Goal: Transaction & Acquisition: Purchase product/service

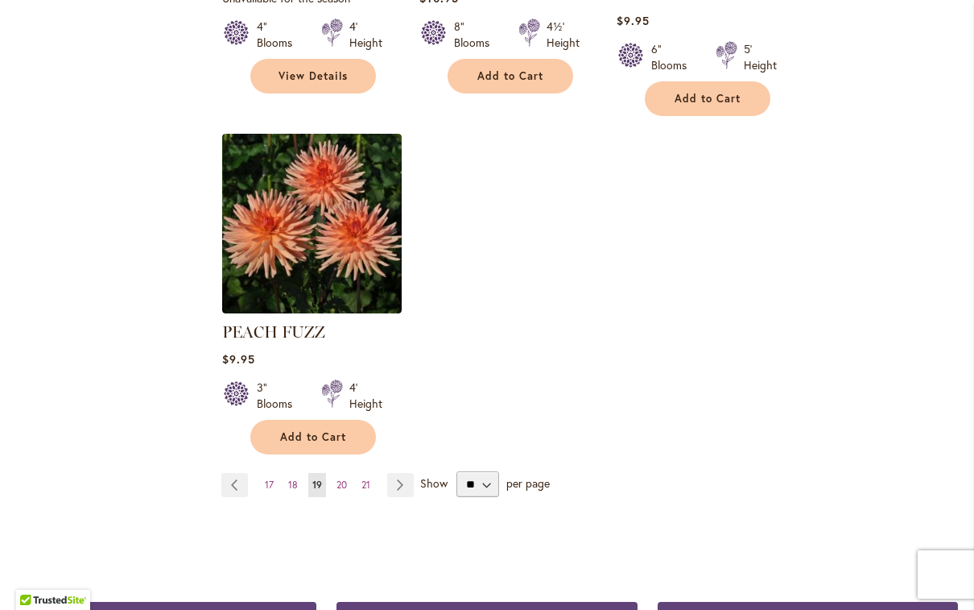
scroll to position [2008, 0]
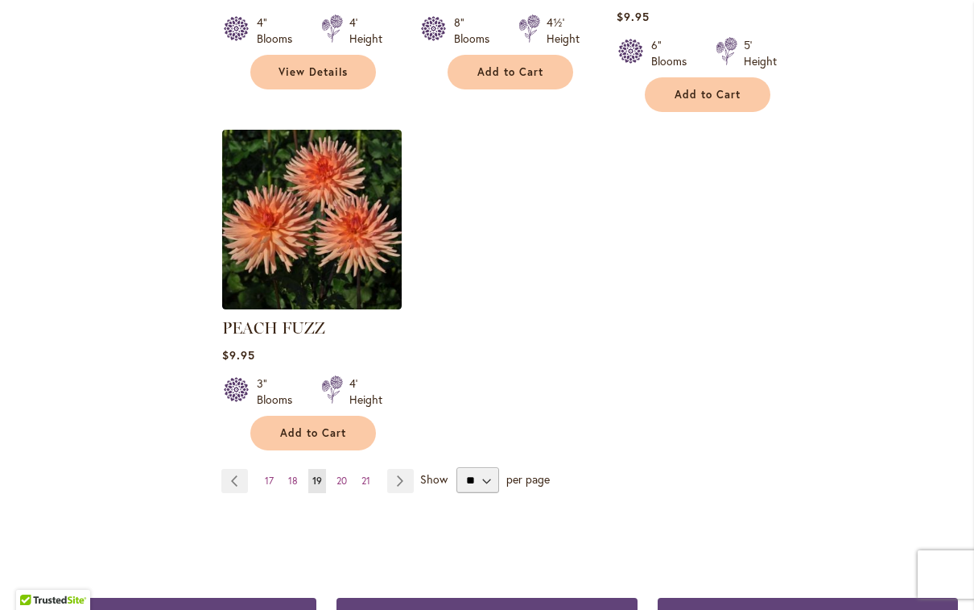
click at [405, 469] on link "Page Next" at bounding box center [400, 481] width 27 height 24
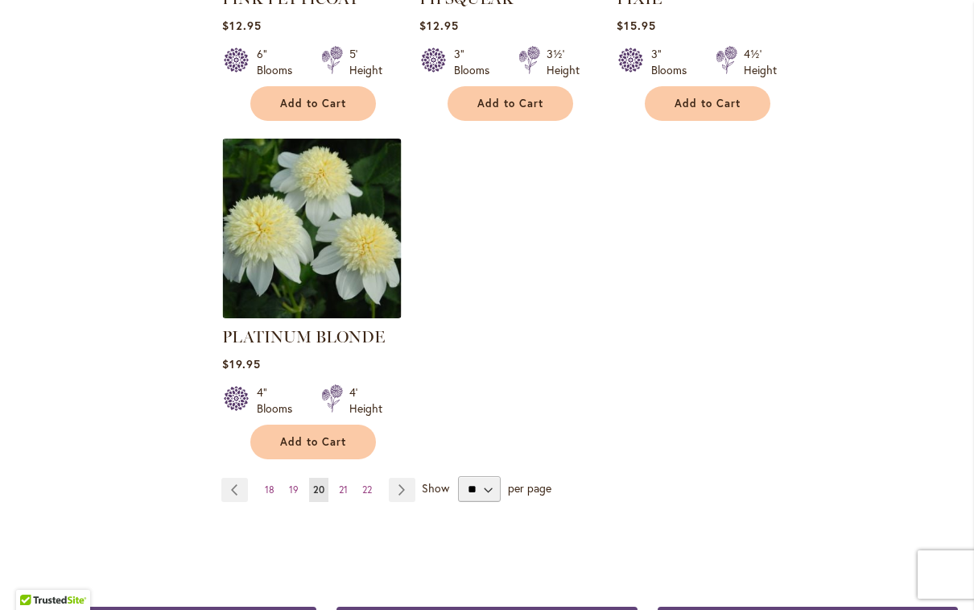
scroll to position [2045, 0]
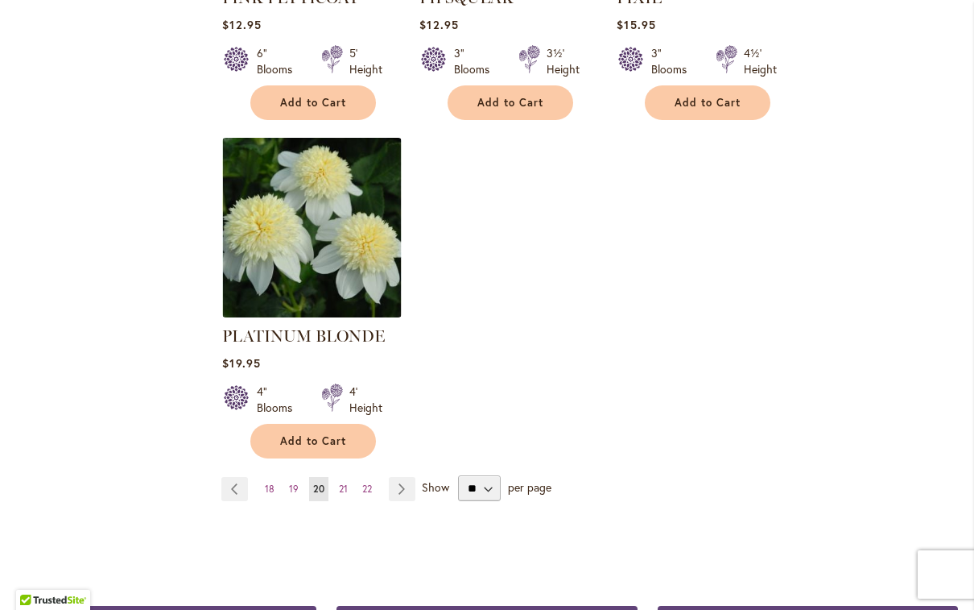
click at [403, 477] on link "Page Next" at bounding box center [402, 489] width 27 height 24
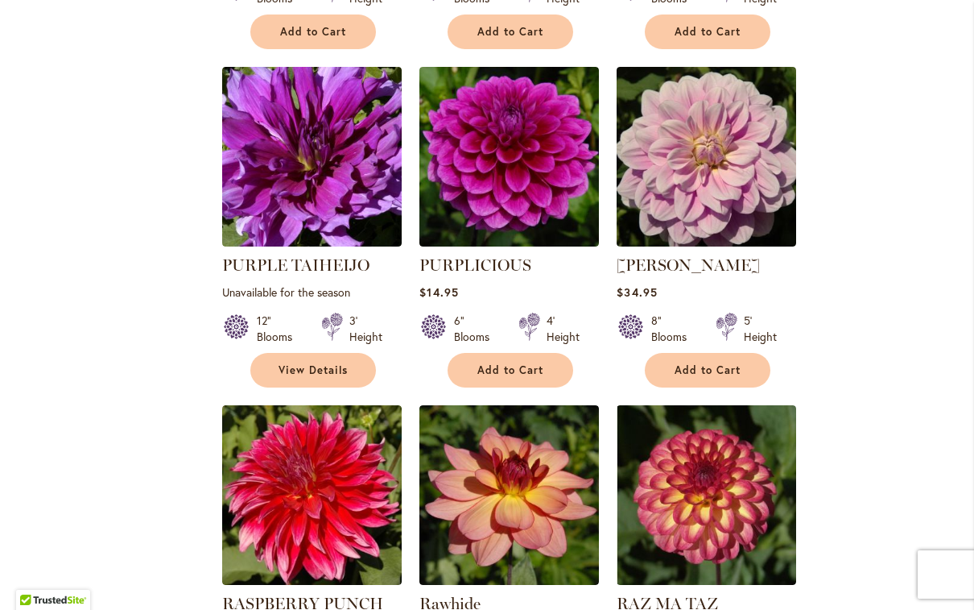
scroll to position [1033, 0]
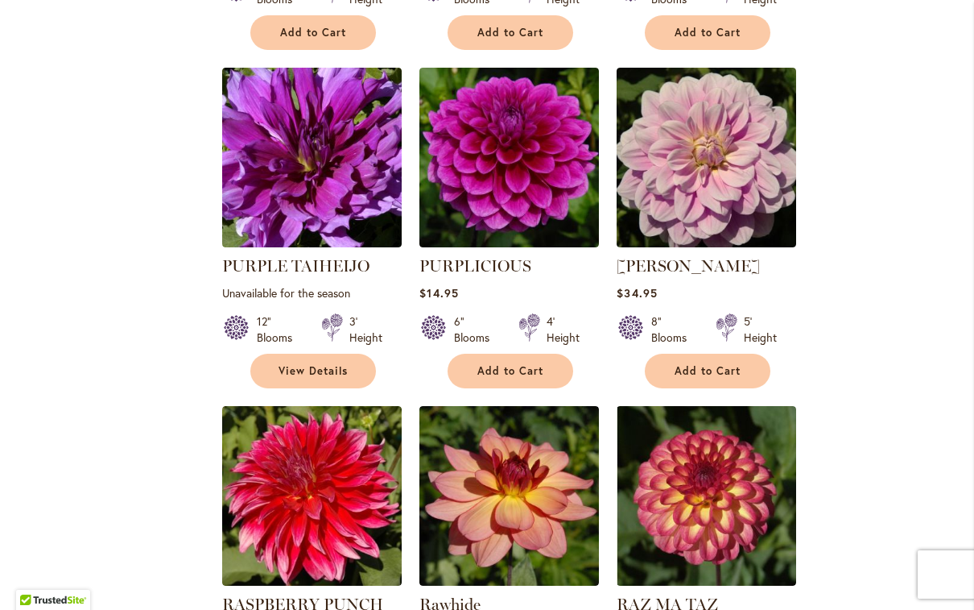
click at [680, 264] on link "RANDI DAWN" at bounding box center [688, 265] width 143 height 19
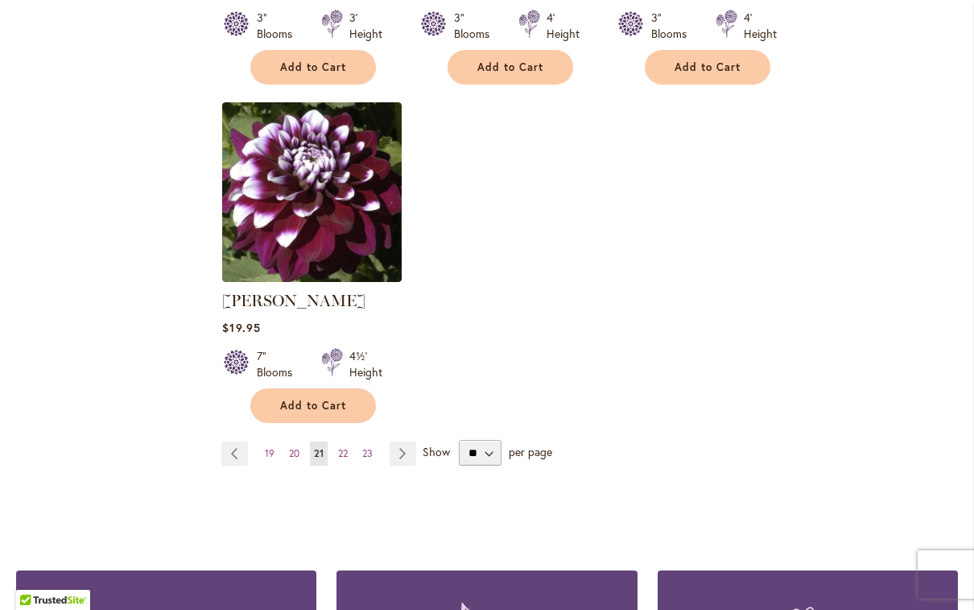
scroll to position [2028, 0]
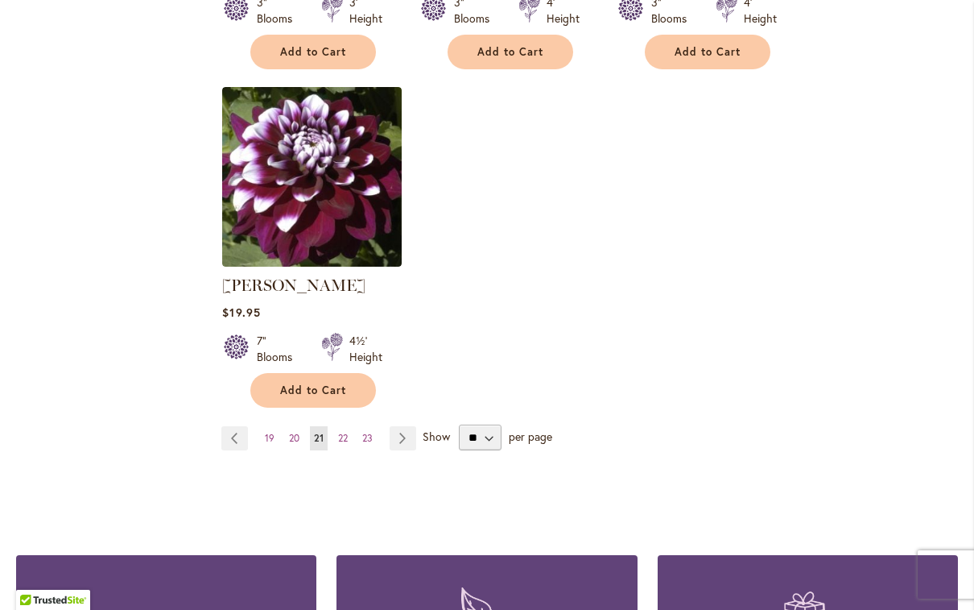
click at [405, 441] on link "Page Next" at bounding box center [403, 438] width 27 height 24
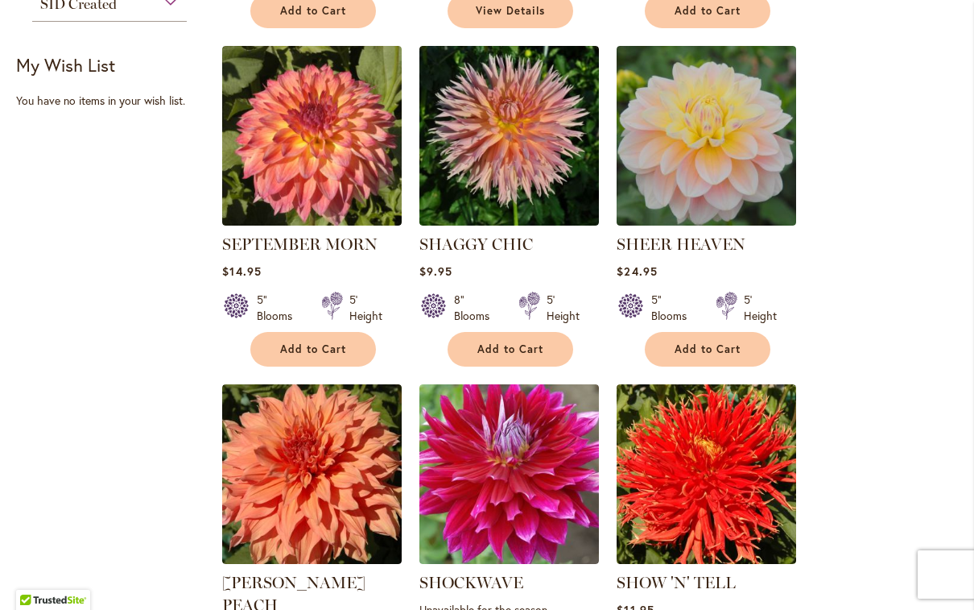
scroll to position [695, 0]
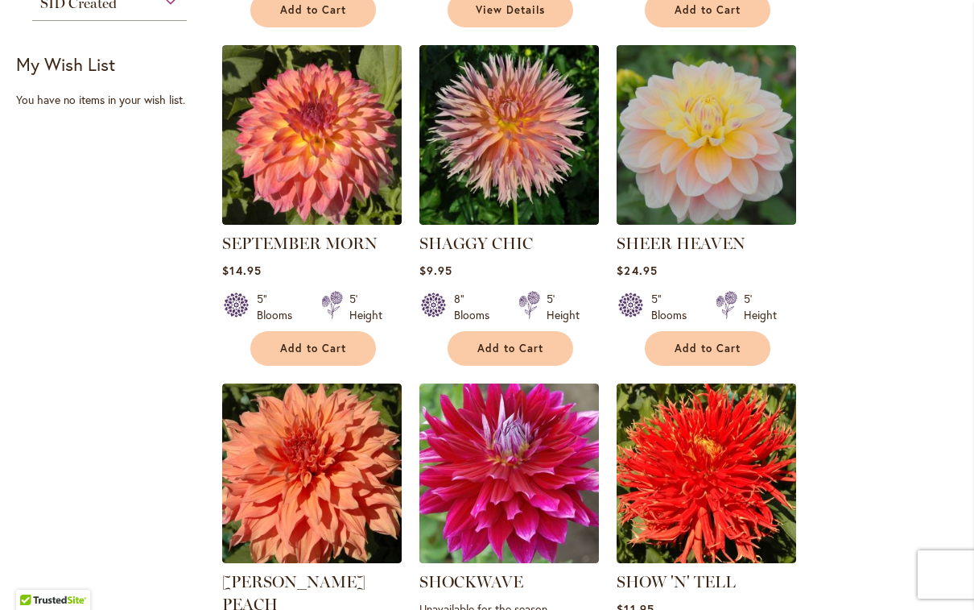
click at [486, 242] on link "SHAGGY CHIC" at bounding box center [477, 243] width 114 height 19
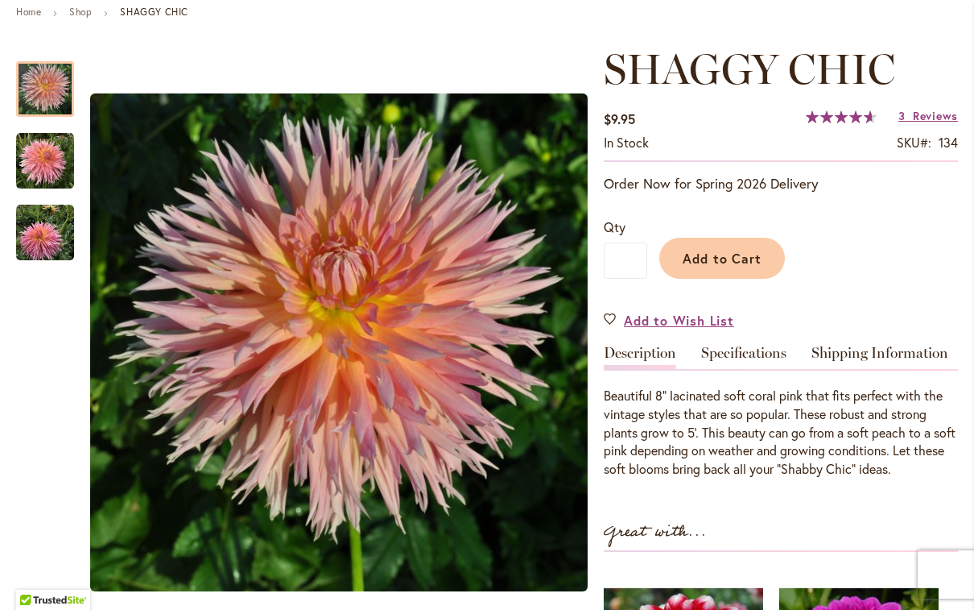
scroll to position [198, 0]
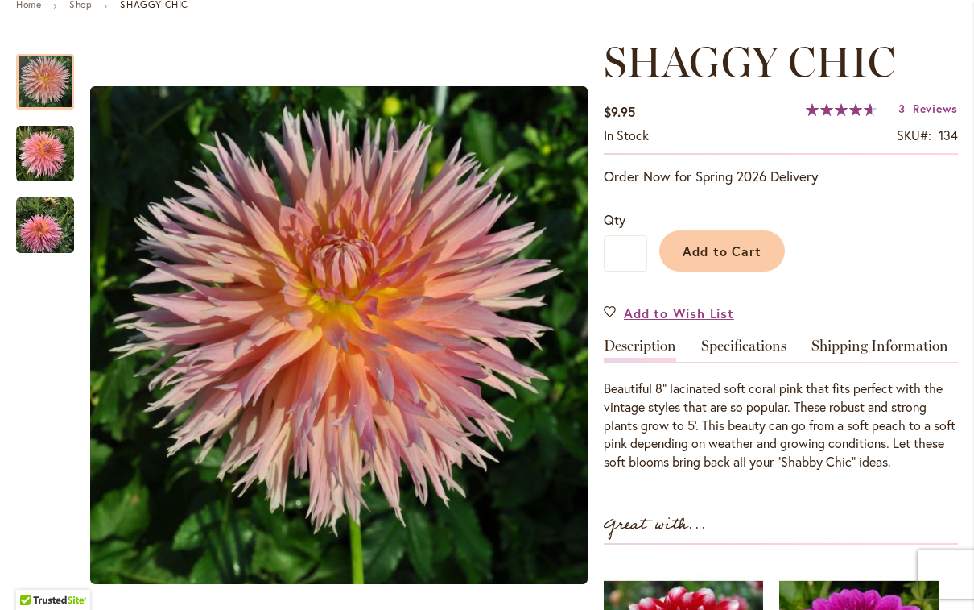
click at [45, 110] on div at bounding box center [45, 82] width 58 height 56
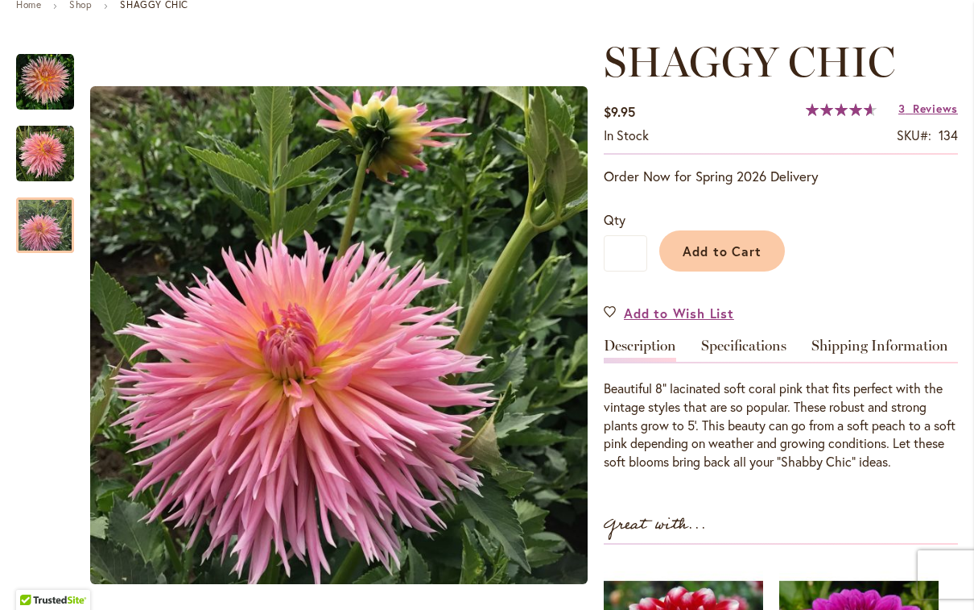
click at [42, 228] on img "SHAGGY CHIC" at bounding box center [45, 225] width 58 height 58
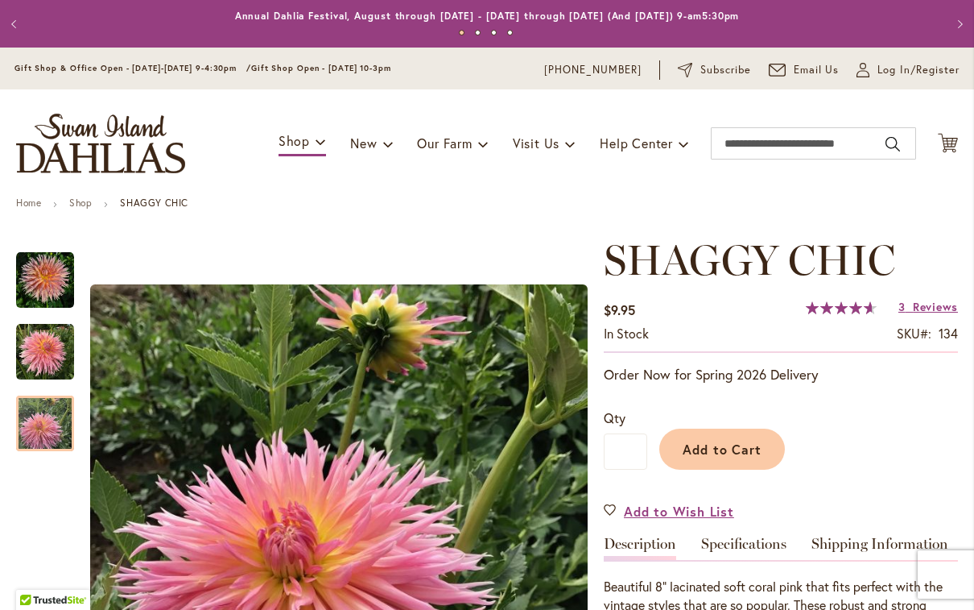
scroll to position [0, 0]
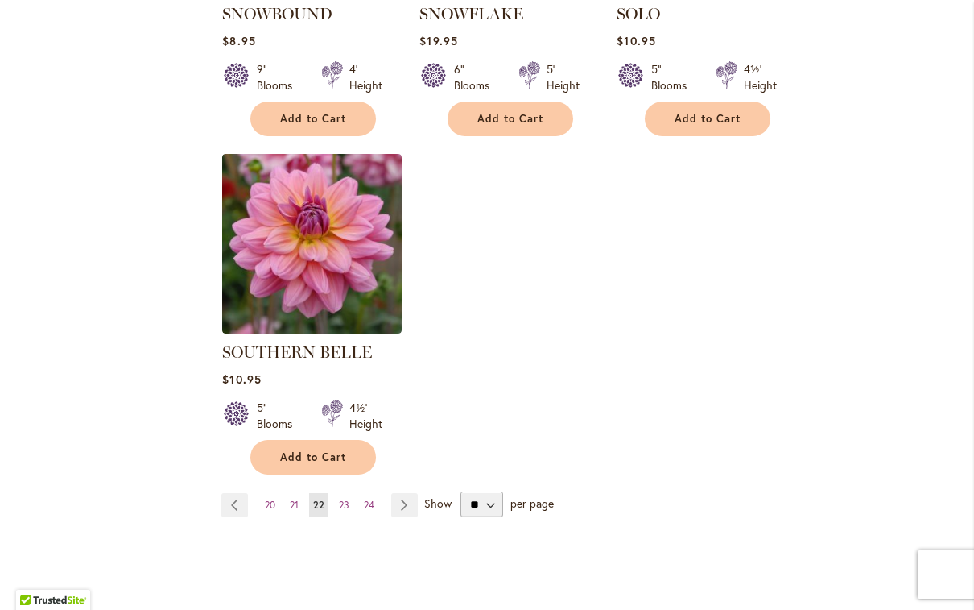
scroll to position [1977, 0]
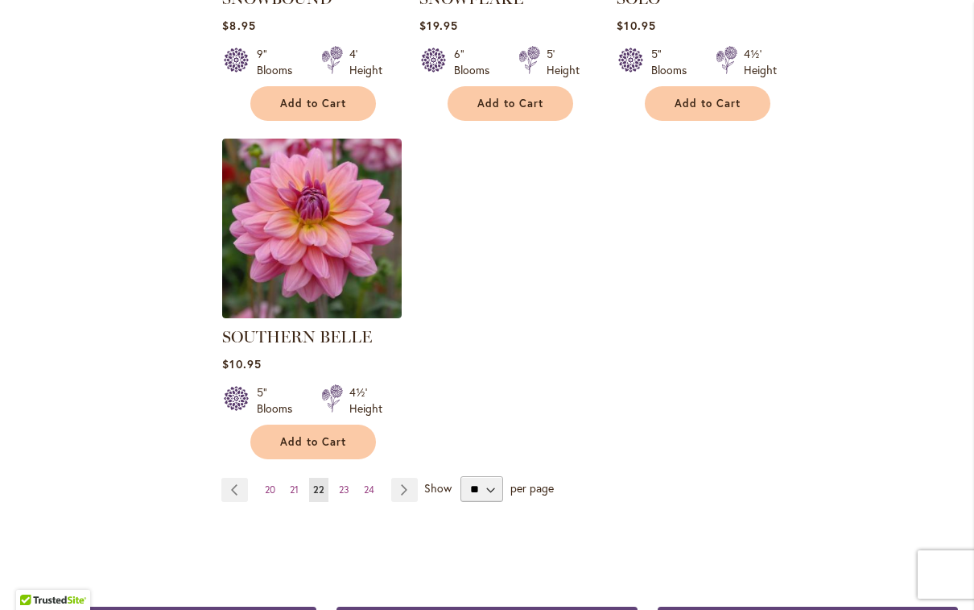
click at [401, 478] on link "Page Next" at bounding box center [404, 490] width 27 height 24
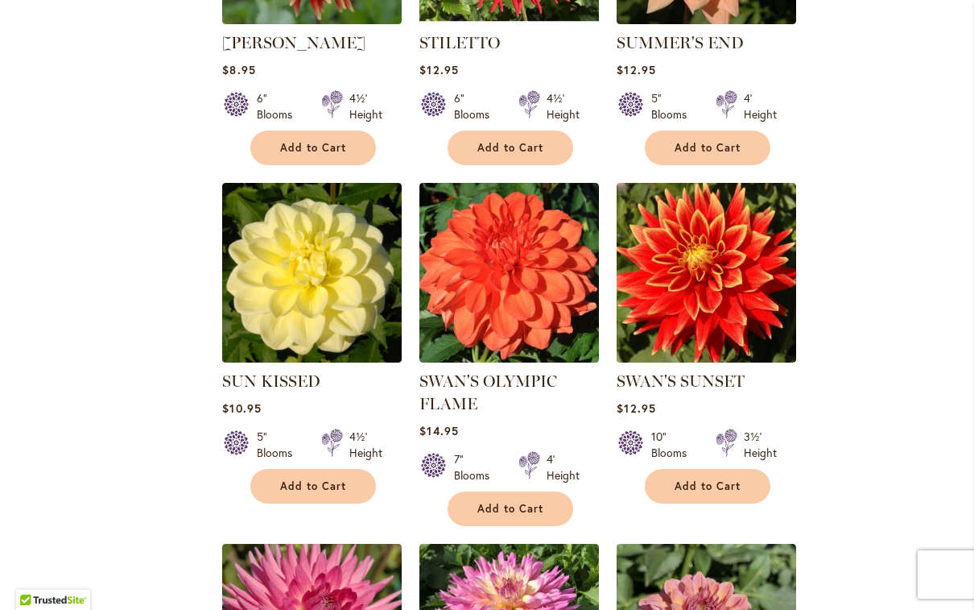
scroll to position [1297, 0]
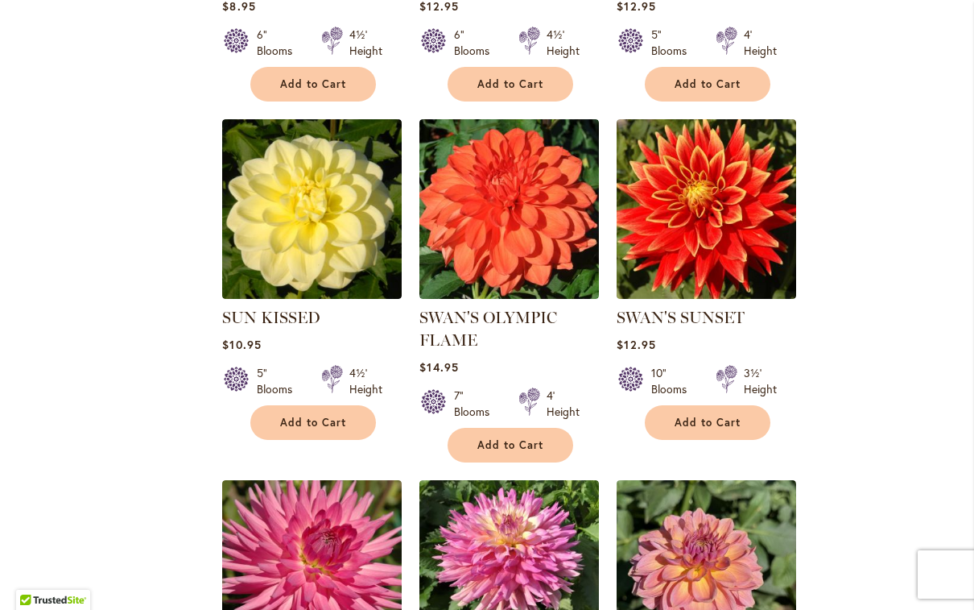
click at [464, 332] on link "SWAN'S OLYMPIC FLAME" at bounding box center [489, 329] width 138 height 42
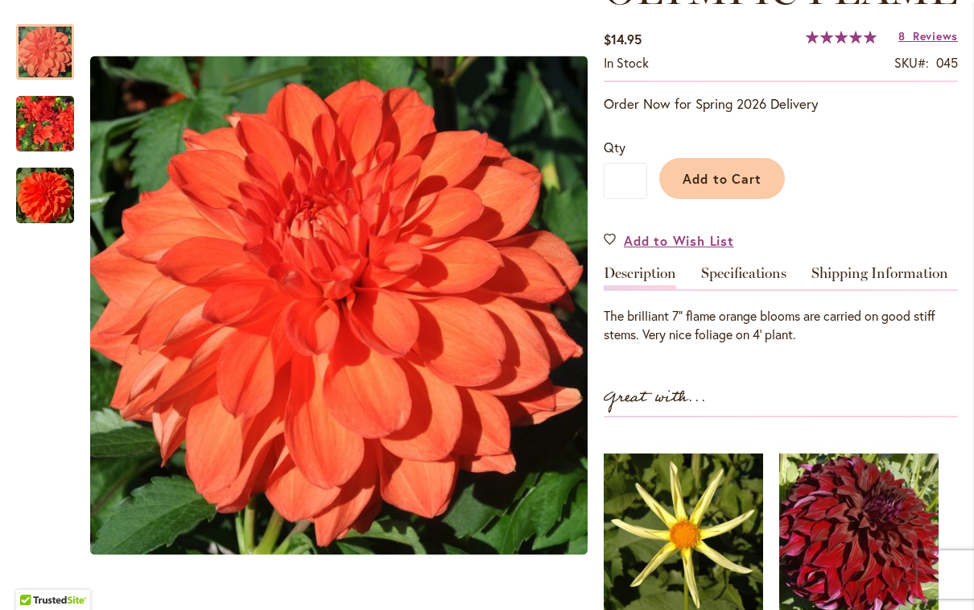
scroll to position [328, 0]
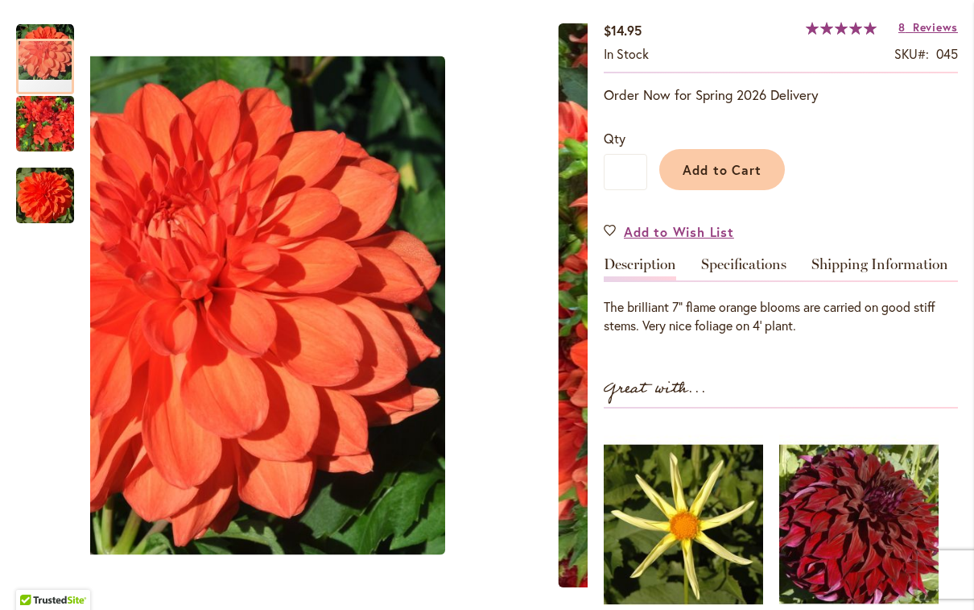
click at [46, 118] on img "Swan's Olympic Flame" at bounding box center [45, 123] width 58 height 77
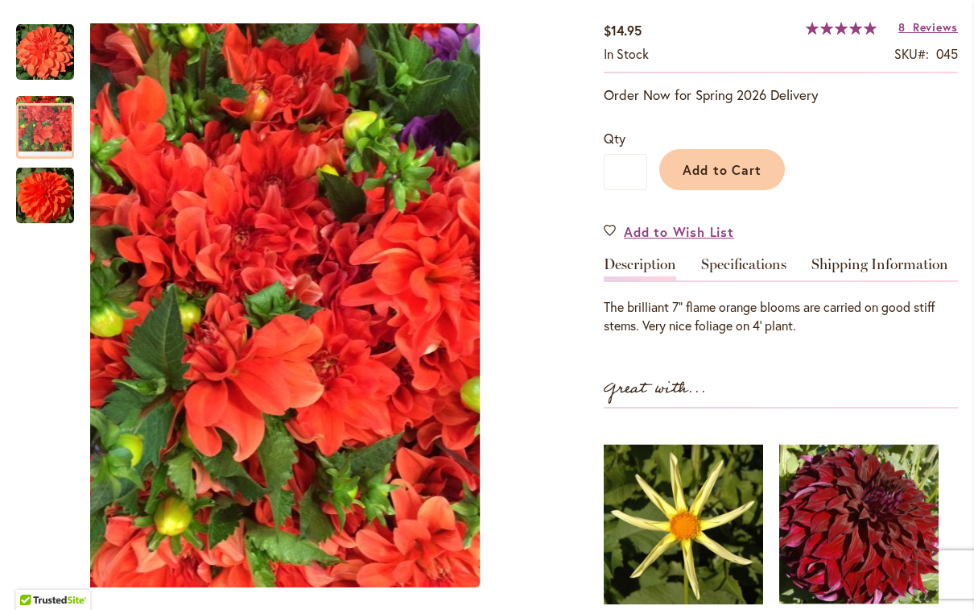
click at [50, 191] on img "Swan's Olympic Flame" at bounding box center [45, 196] width 58 height 58
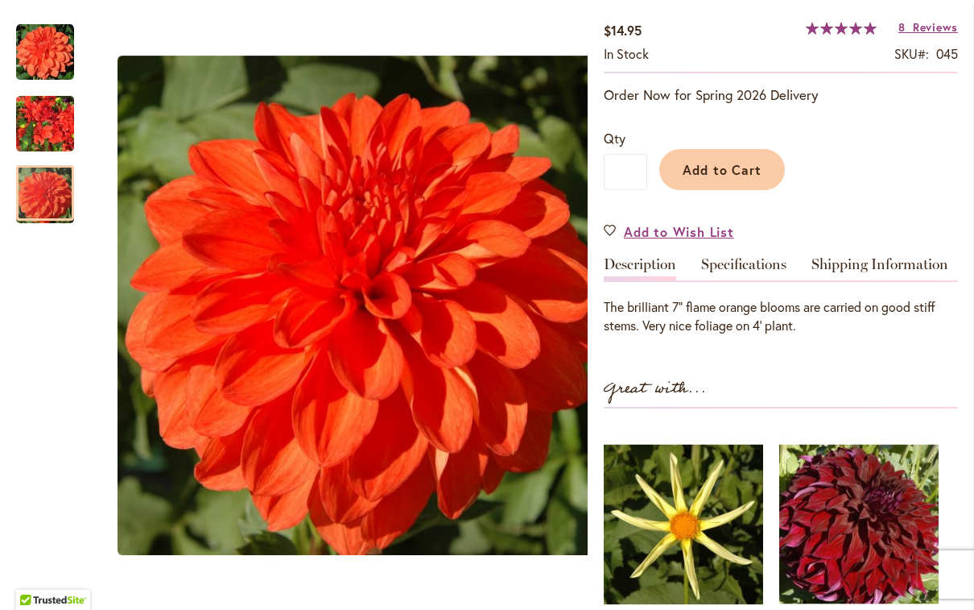
click at [45, 53] on img "Swan's Olympic Flame" at bounding box center [45, 52] width 58 height 58
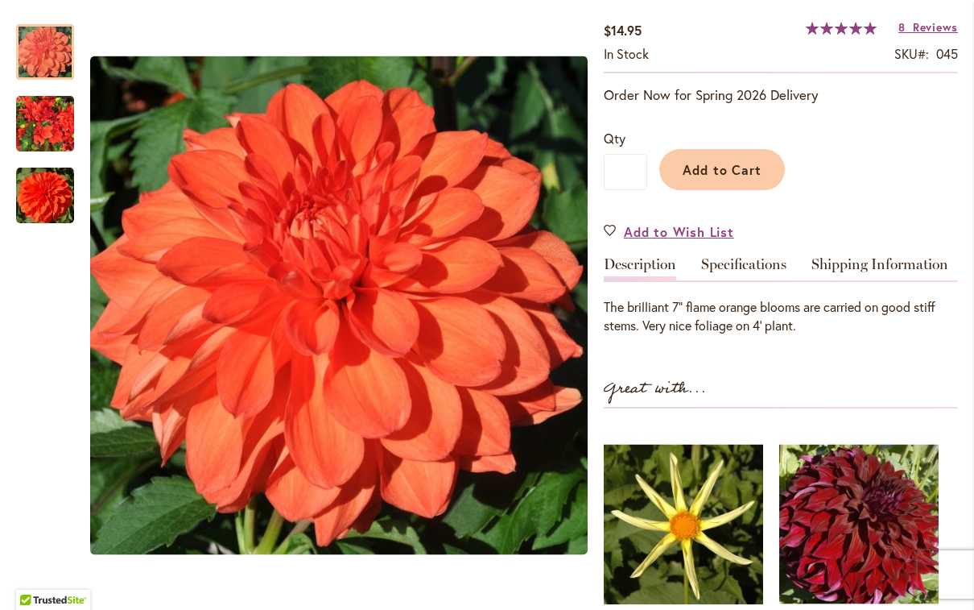
click at [48, 201] on img "Swan's Olympic Flame" at bounding box center [45, 196] width 58 height 58
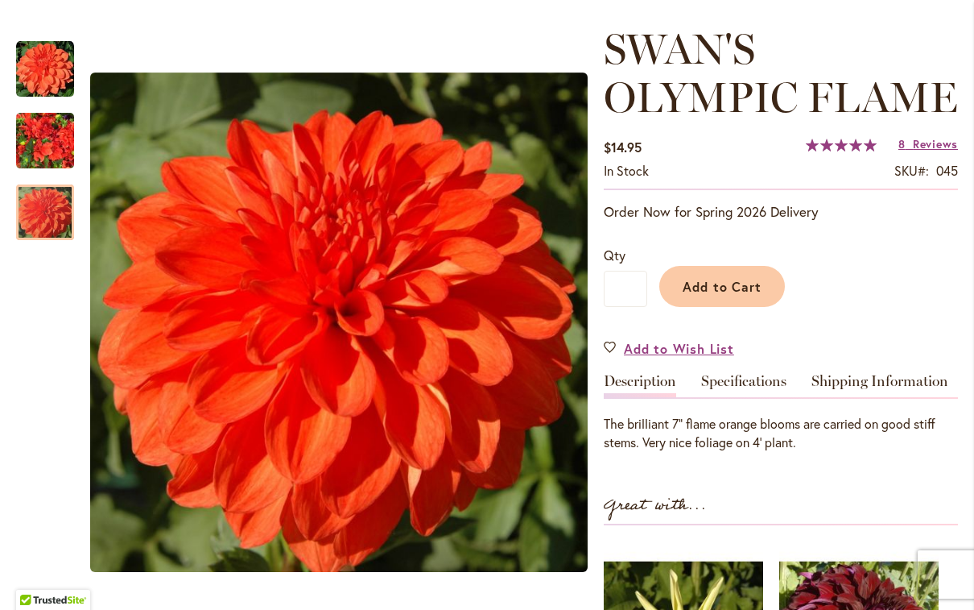
scroll to position [209, 0]
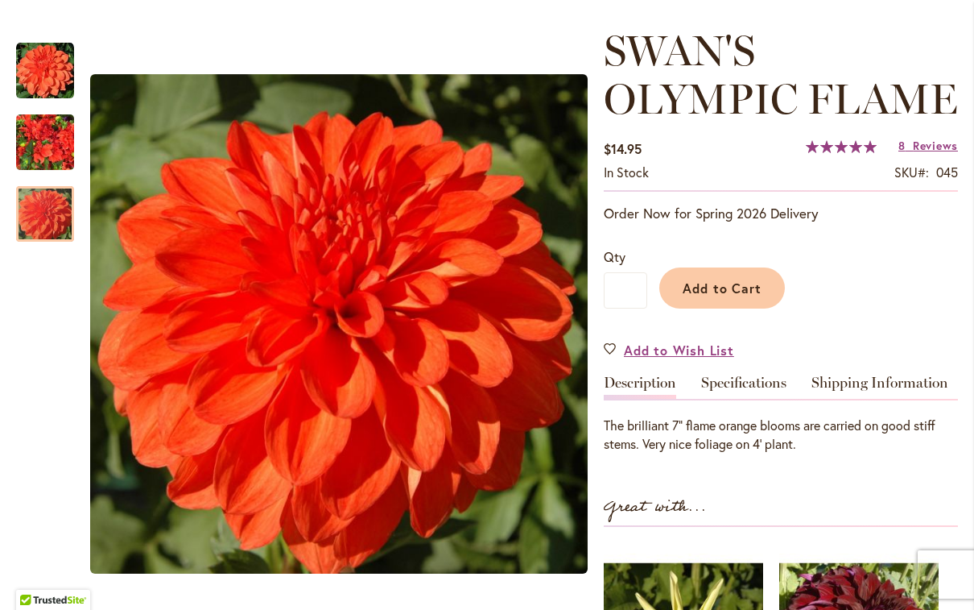
click at [729, 291] on span "Add to Cart" at bounding box center [723, 287] width 80 height 17
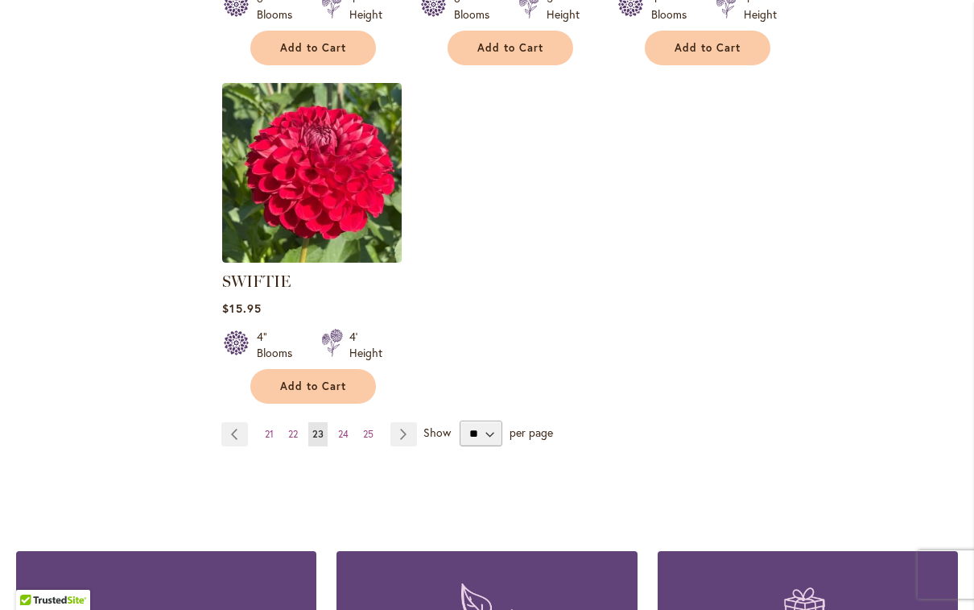
scroll to position [2038, 0]
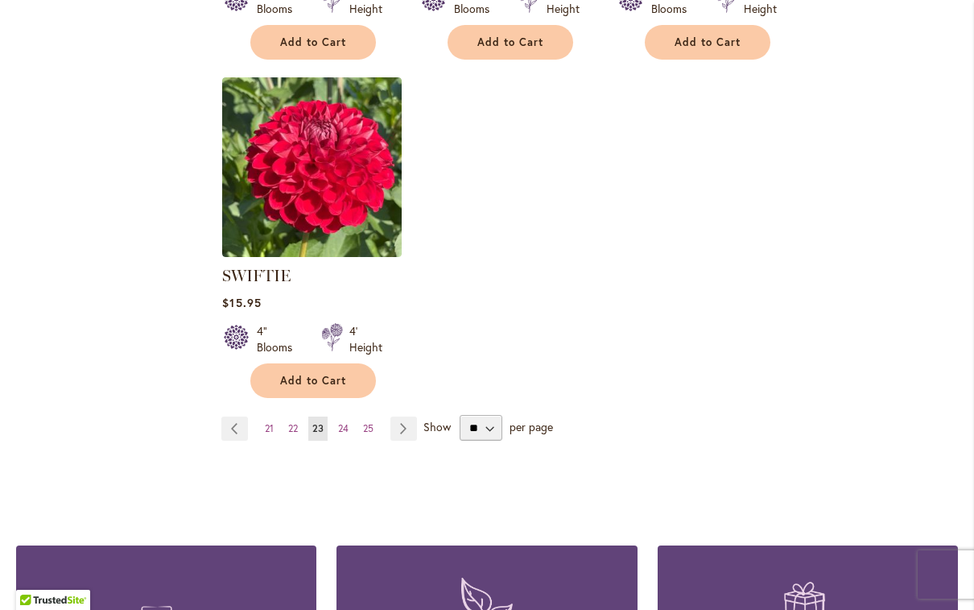
click at [408, 428] on link "Page Next" at bounding box center [404, 428] width 27 height 24
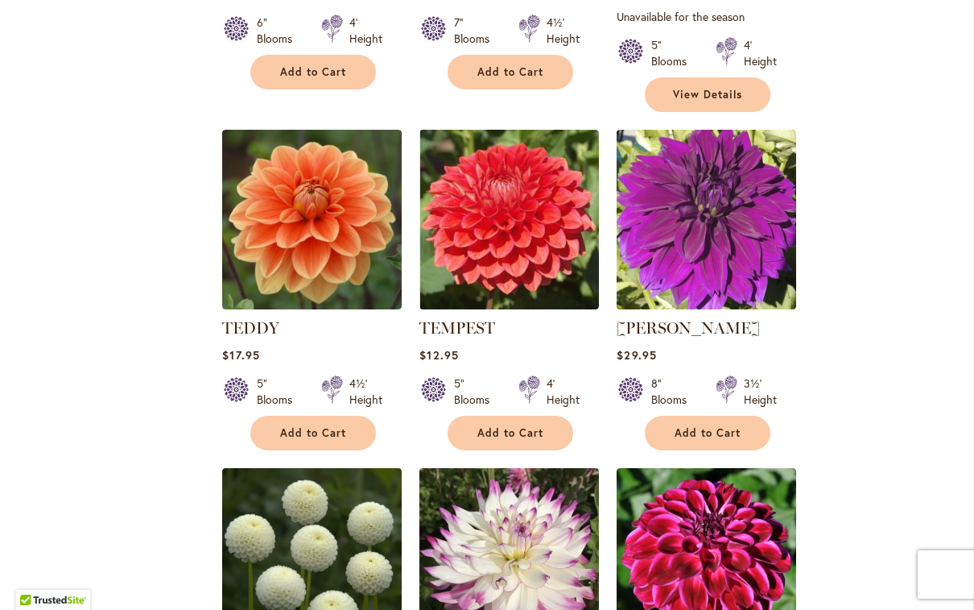
scroll to position [972, 0]
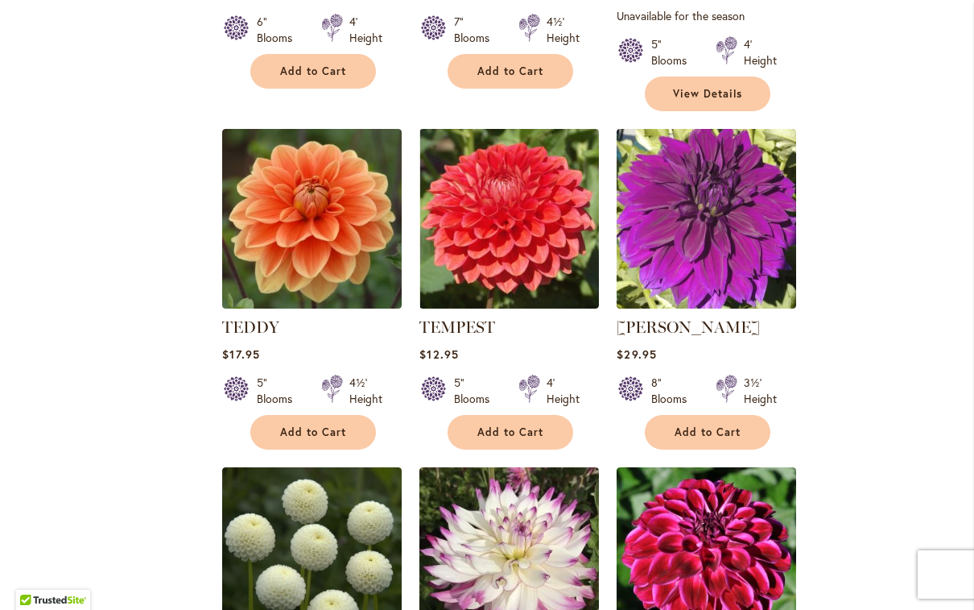
click at [531, 224] on img at bounding box center [510, 219] width 180 height 180
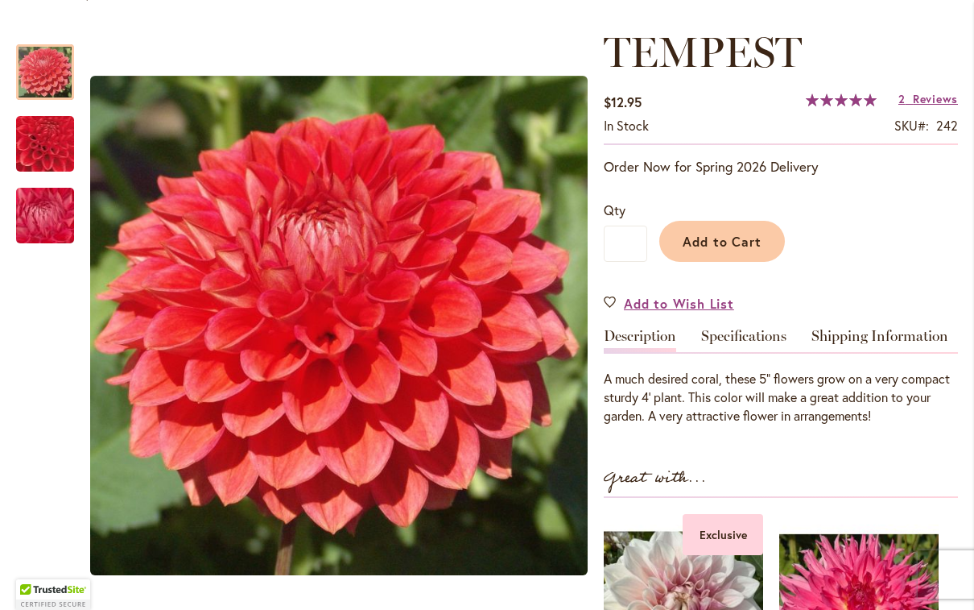
scroll to position [215, 0]
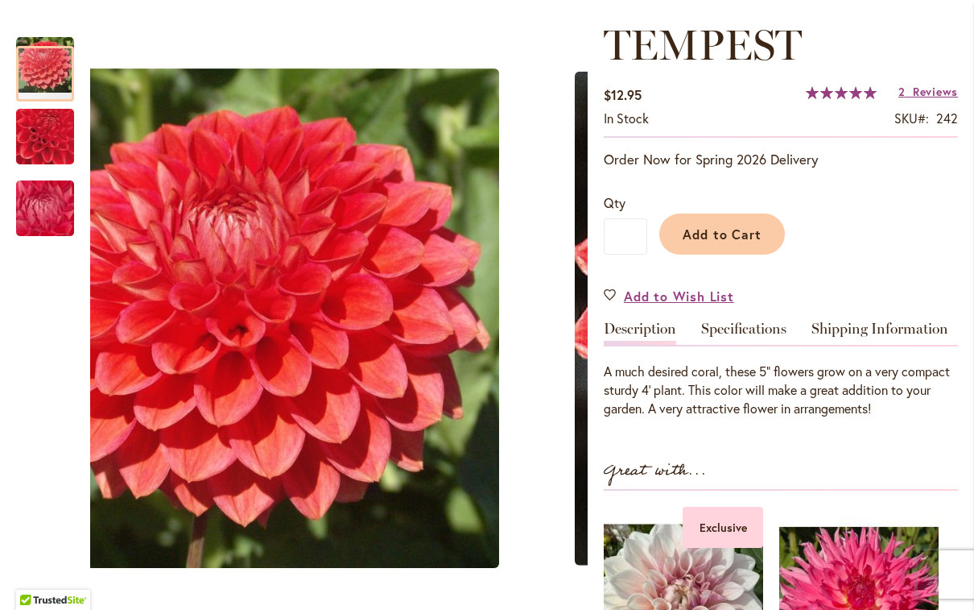
click at [41, 142] on img "TEMPEST" at bounding box center [46, 136] width 112 height 111
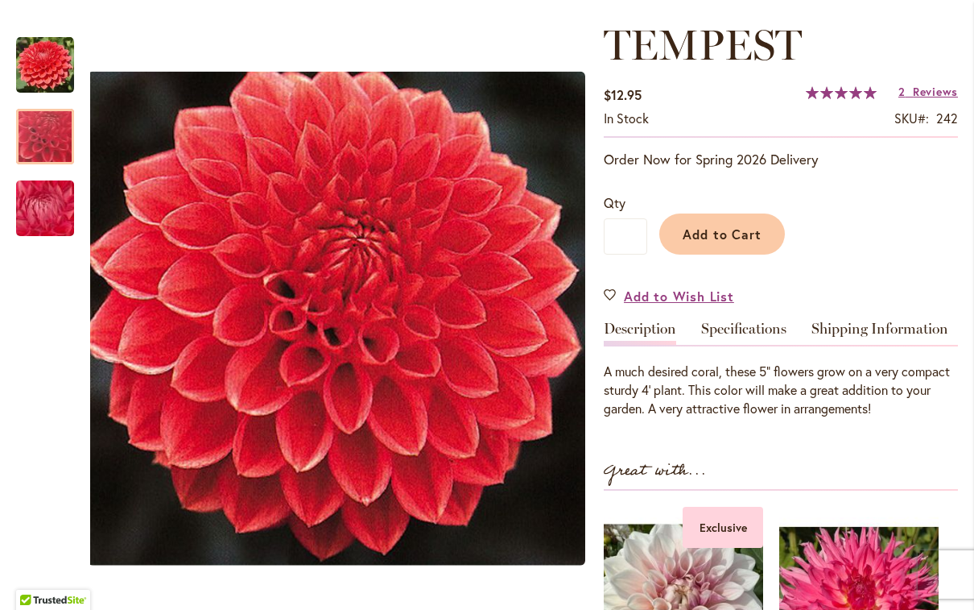
click at [49, 221] on img "TEMPEST" at bounding box center [45, 208] width 116 height 87
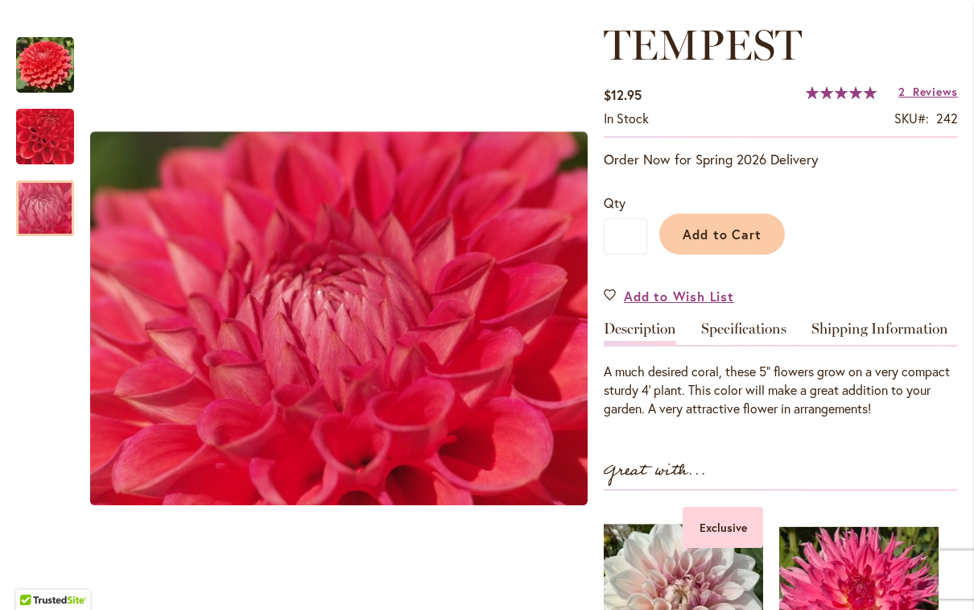
click at [49, 60] on img "TEMPEST" at bounding box center [45, 65] width 58 height 58
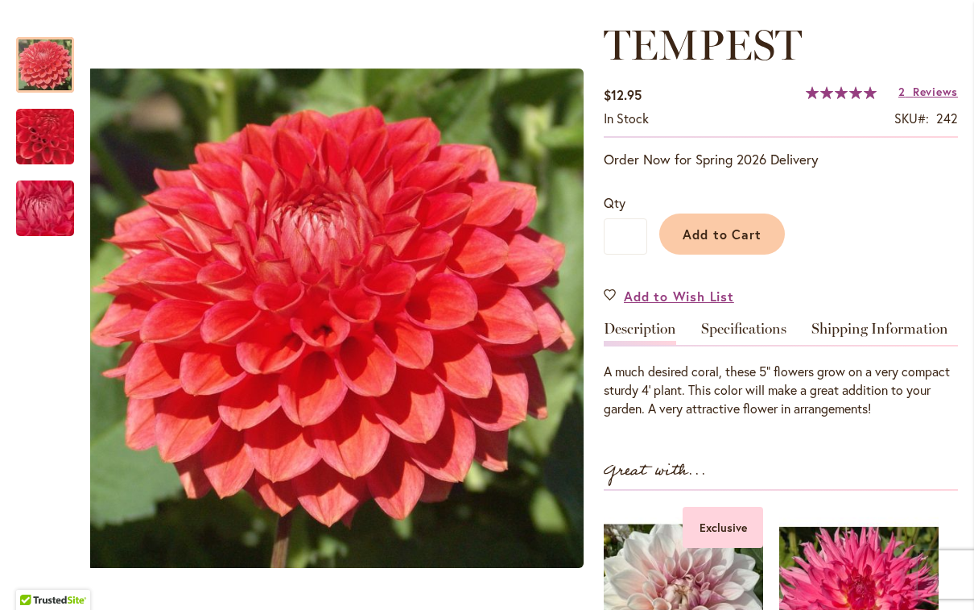
click at [62, 207] on img "TEMPEST" at bounding box center [45, 208] width 116 height 87
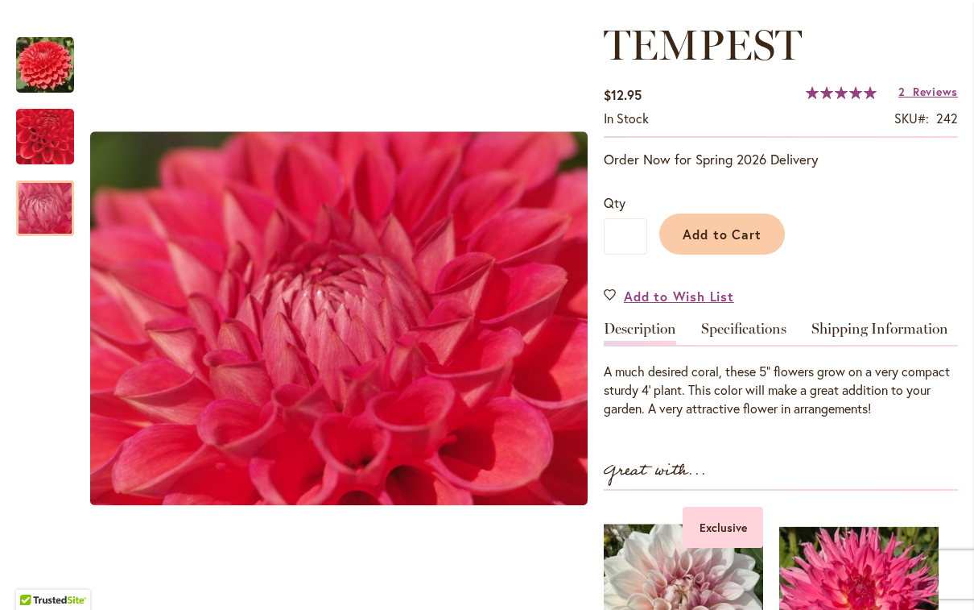
click at [730, 237] on span "Add to Cart" at bounding box center [723, 233] width 80 height 17
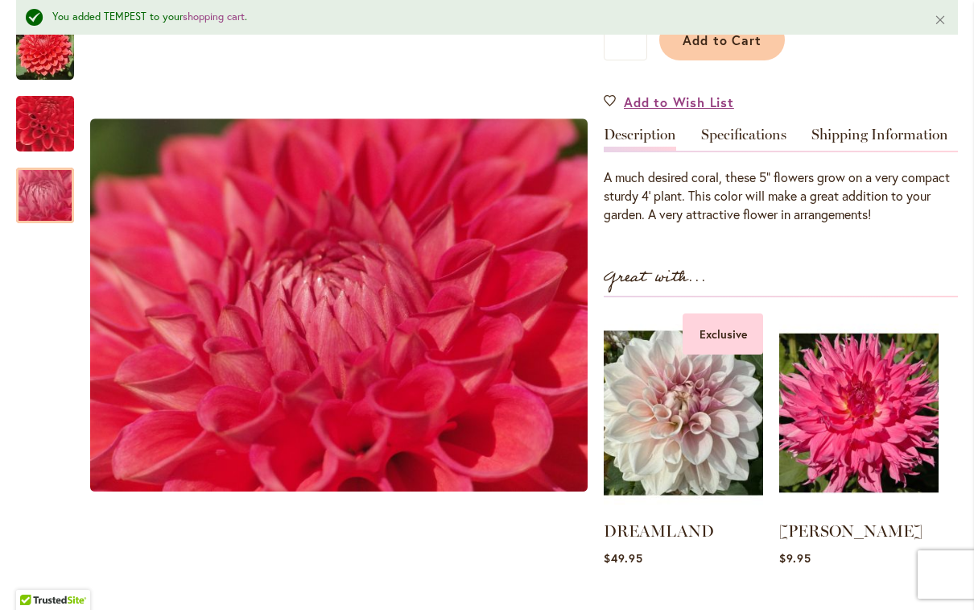
scroll to position [450, 0]
click at [669, 530] on link "DREAMLAND" at bounding box center [659, 531] width 110 height 19
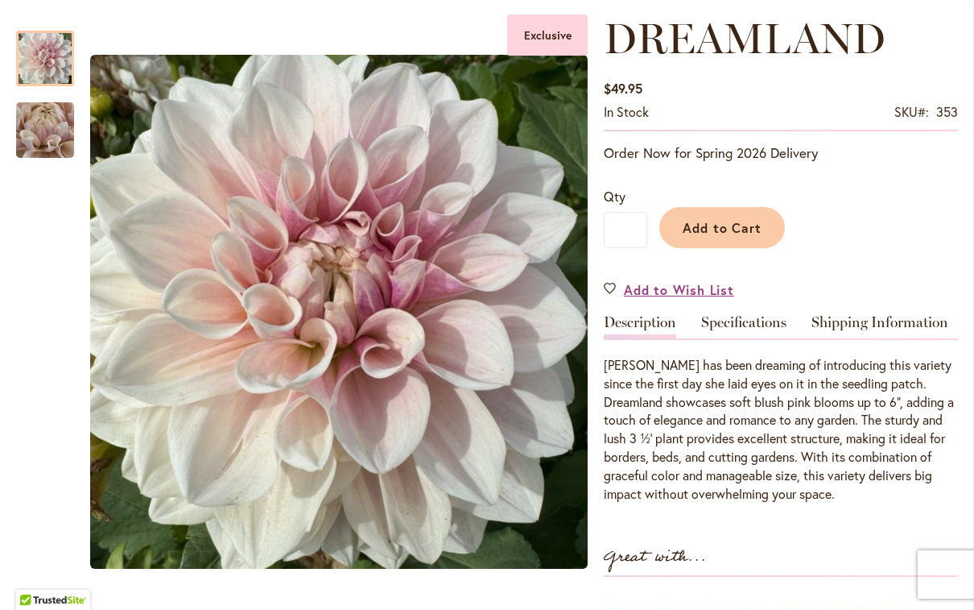
scroll to position [223, 0]
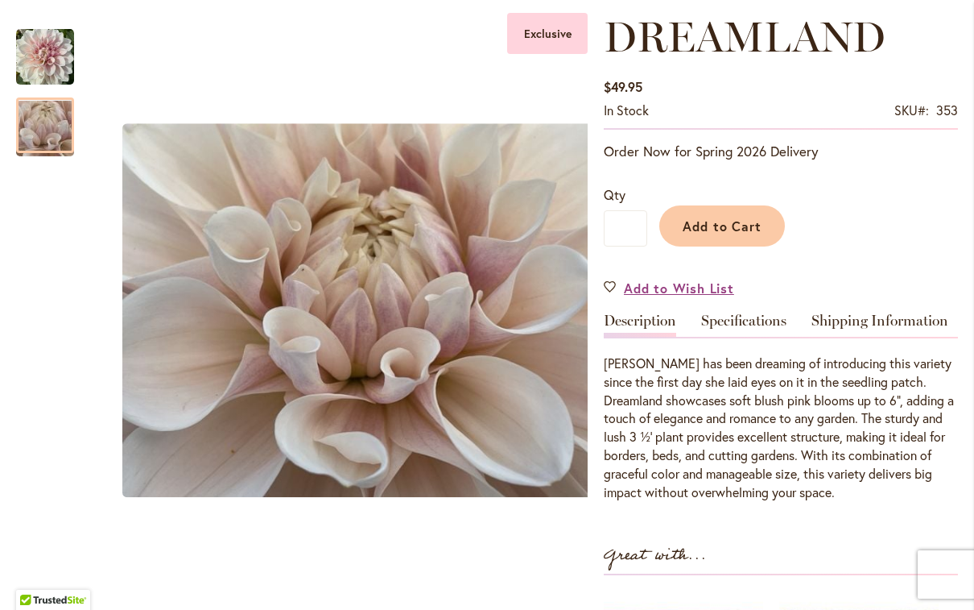
click at [56, 66] on img "DREAMLAND" at bounding box center [45, 57] width 58 height 60
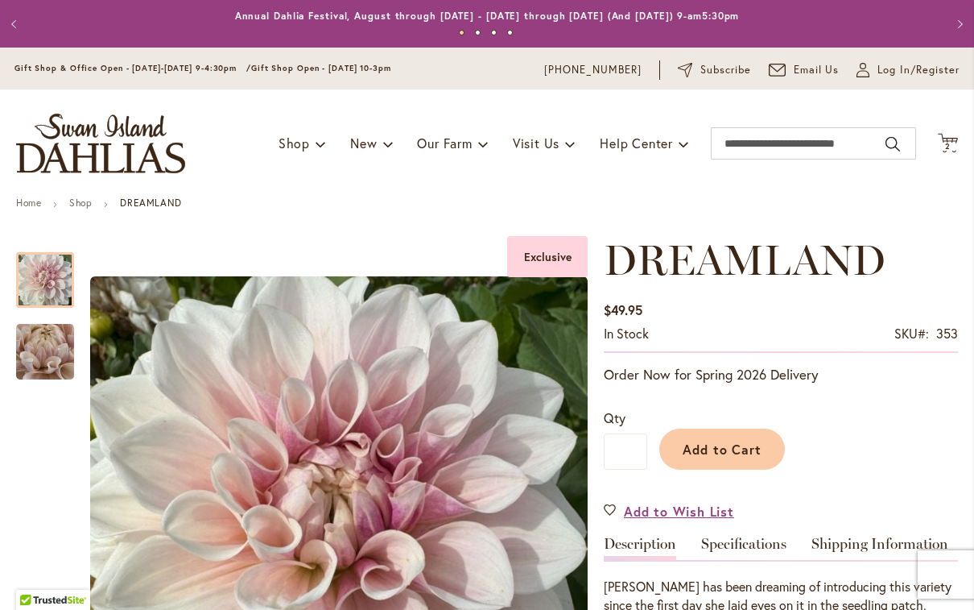
scroll to position [0, 0]
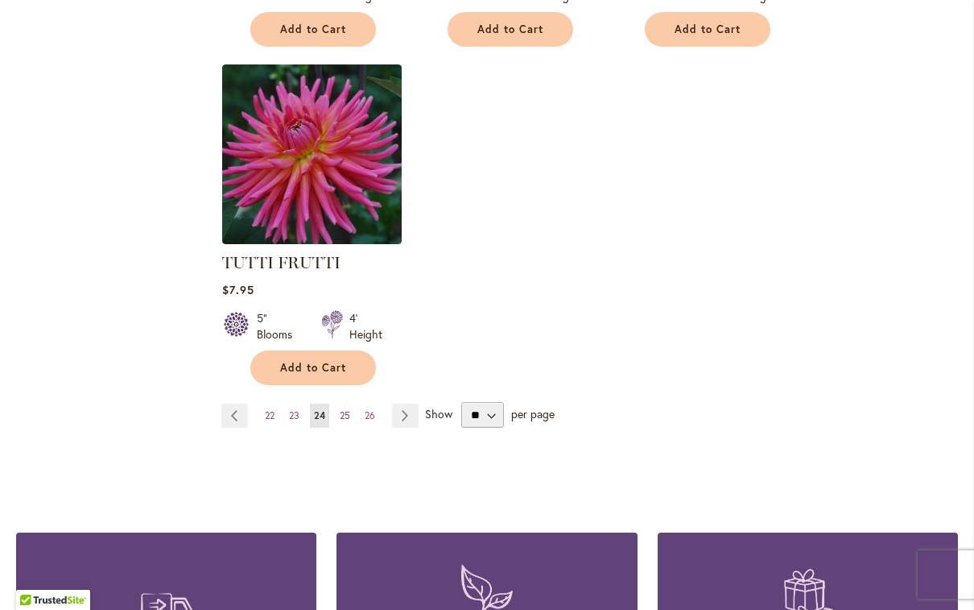
scroll to position [2057, 0]
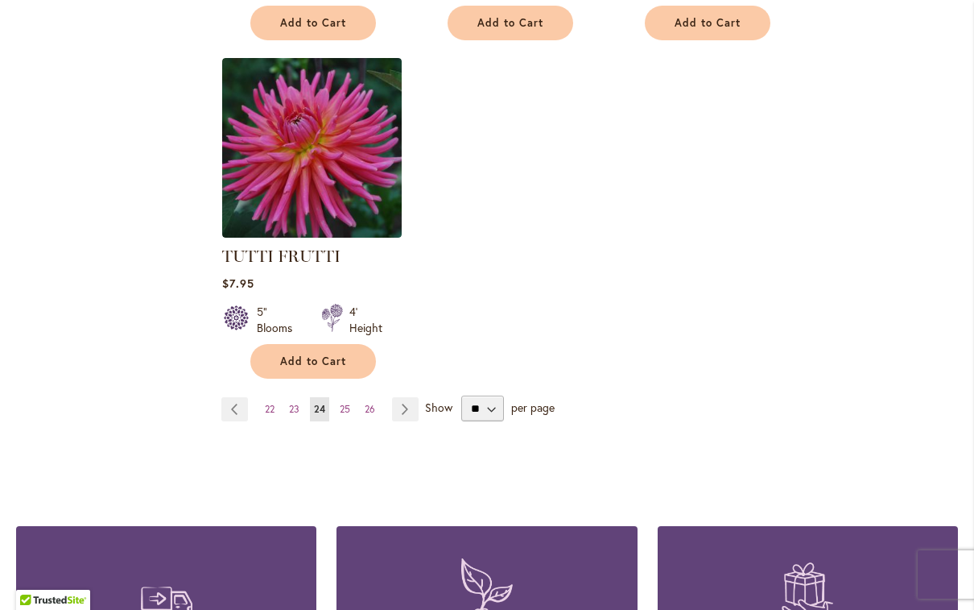
click at [409, 397] on link "Page Next" at bounding box center [405, 409] width 27 height 24
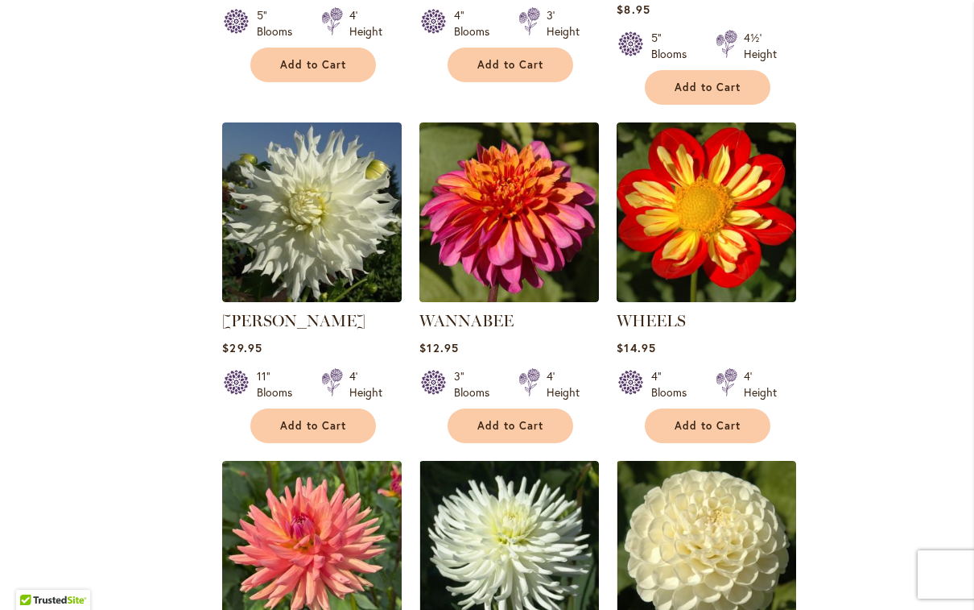
scroll to position [1317, 0]
click at [297, 311] on link "[PERSON_NAME]" at bounding box center [293, 320] width 143 height 19
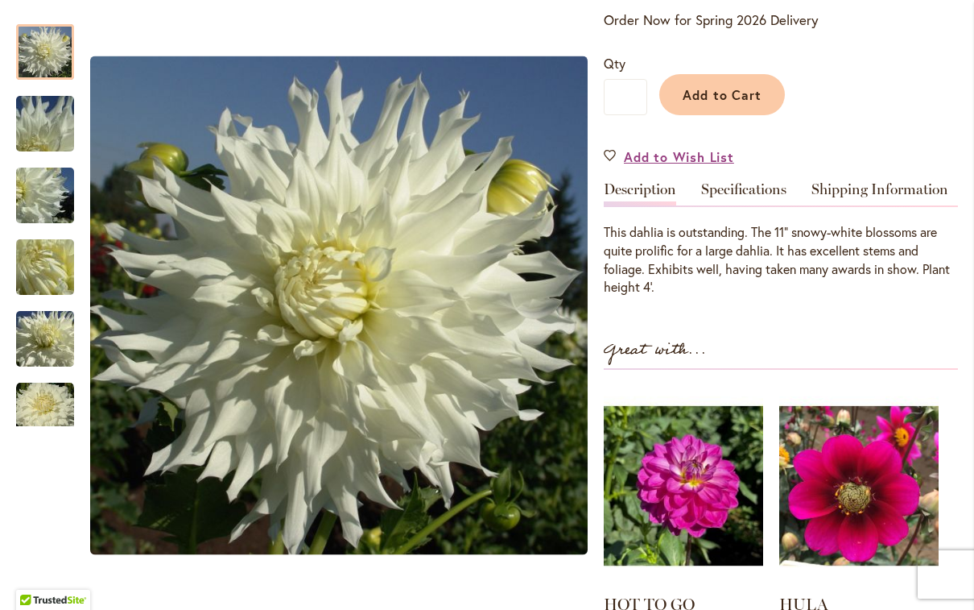
scroll to position [356, 0]
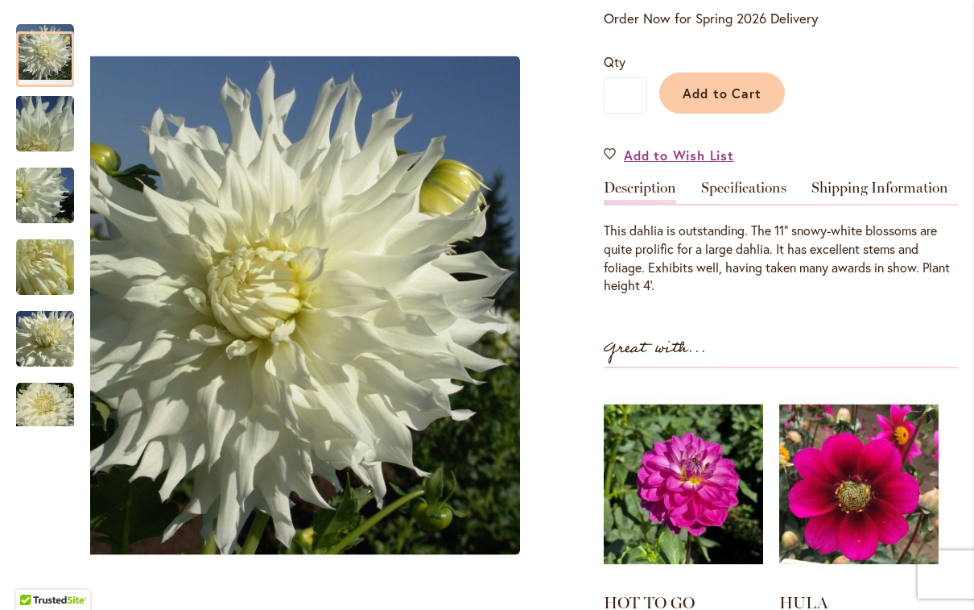
click at [35, 134] on img "Walter Hardisty" at bounding box center [45, 124] width 116 height 87
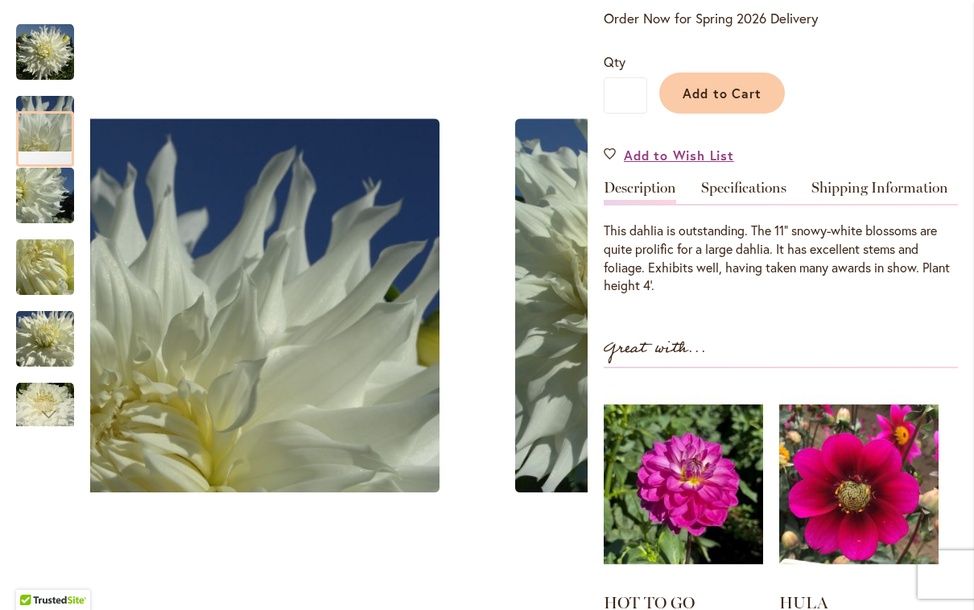
click at [48, 192] on img "Walter Hardisty" at bounding box center [45, 195] width 116 height 87
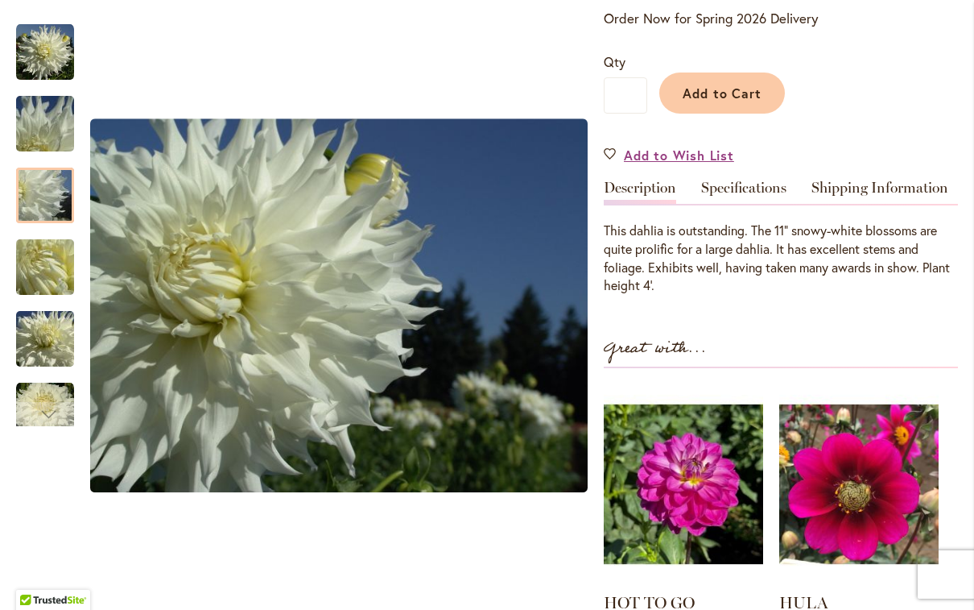
click at [45, 271] on img "Walter Hardisty" at bounding box center [45, 267] width 116 height 87
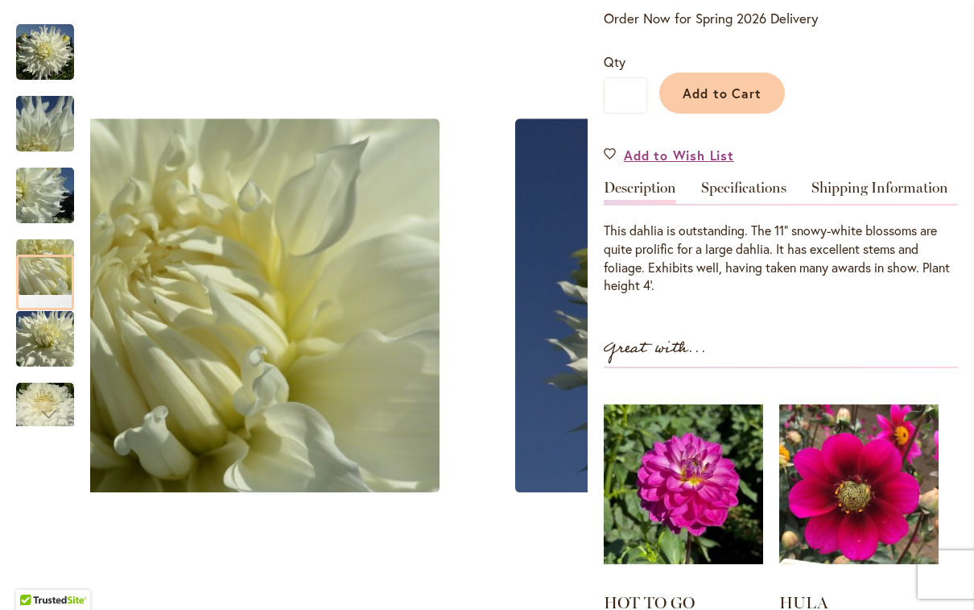
click at [52, 352] on img "Walter Hardisty" at bounding box center [45, 339] width 116 height 87
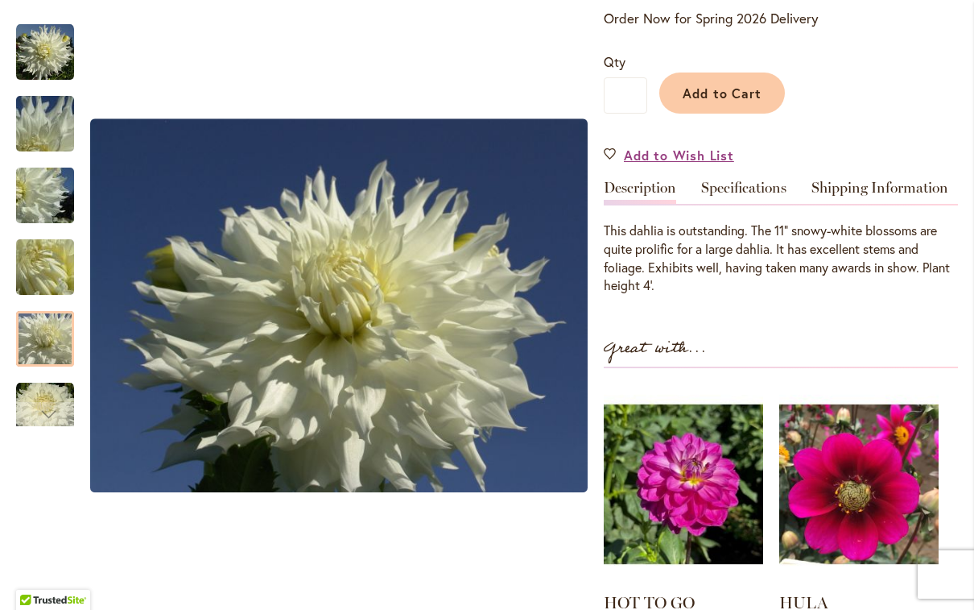
click at [56, 418] on div "Next" at bounding box center [45, 414] width 24 height 24
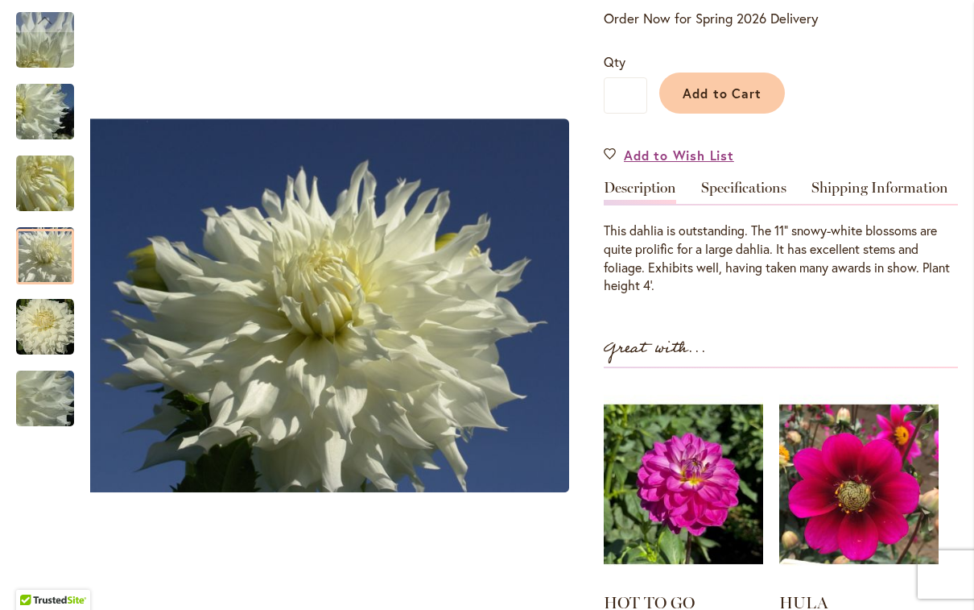
click at [47, 328] on img "Walter Hardisty" at bounding box center [45, 327] width 58 height 58
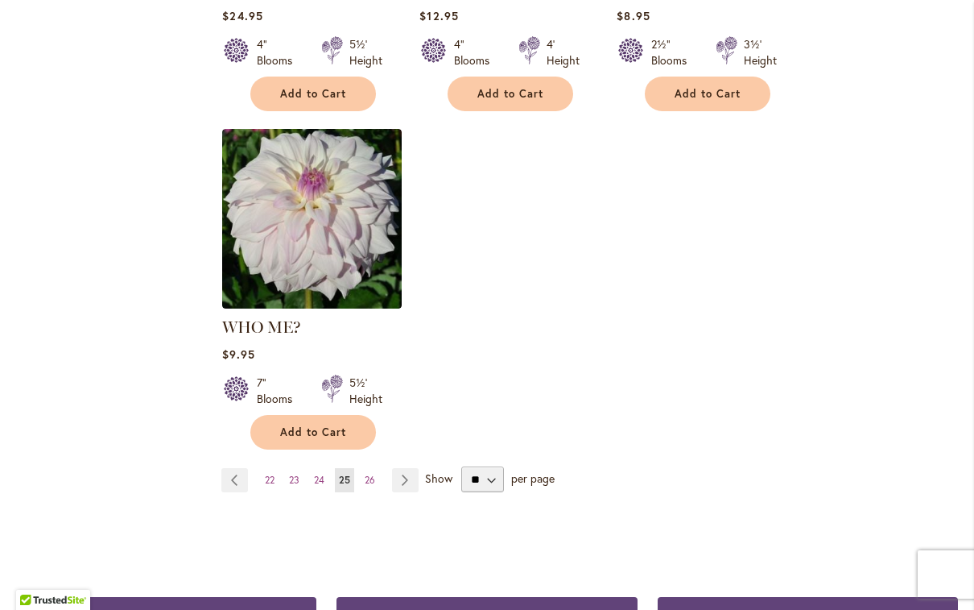
scroll to position [2022, 0]
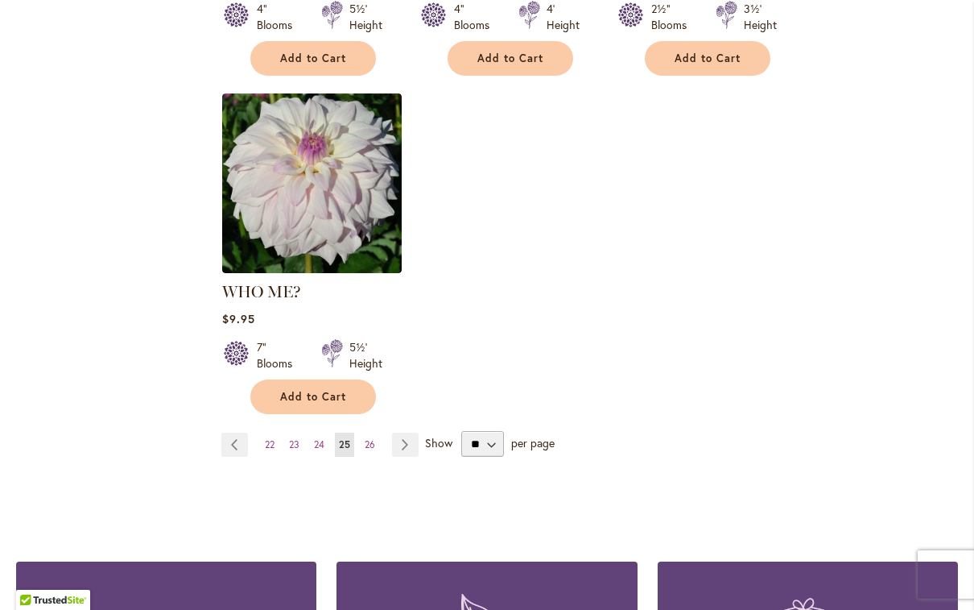
click at [414, 432] on link "Page Next" at bounding box center [405, 444] width 27 height 24
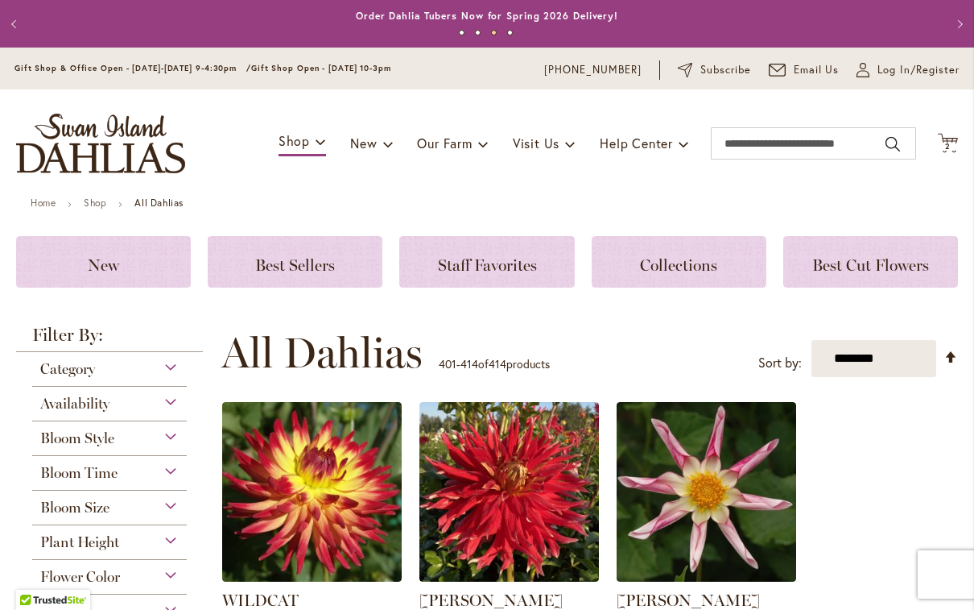
click at [881, 72] on span "Log In/Register" at bounding box center [919, 70] width 82 height 16
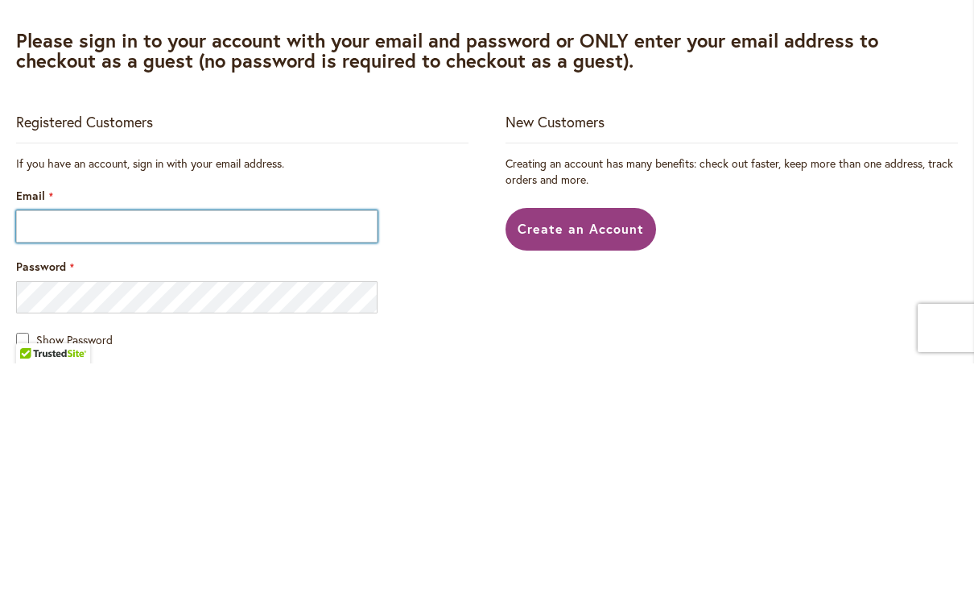
scroll to position [1, 0]
type input "**********"
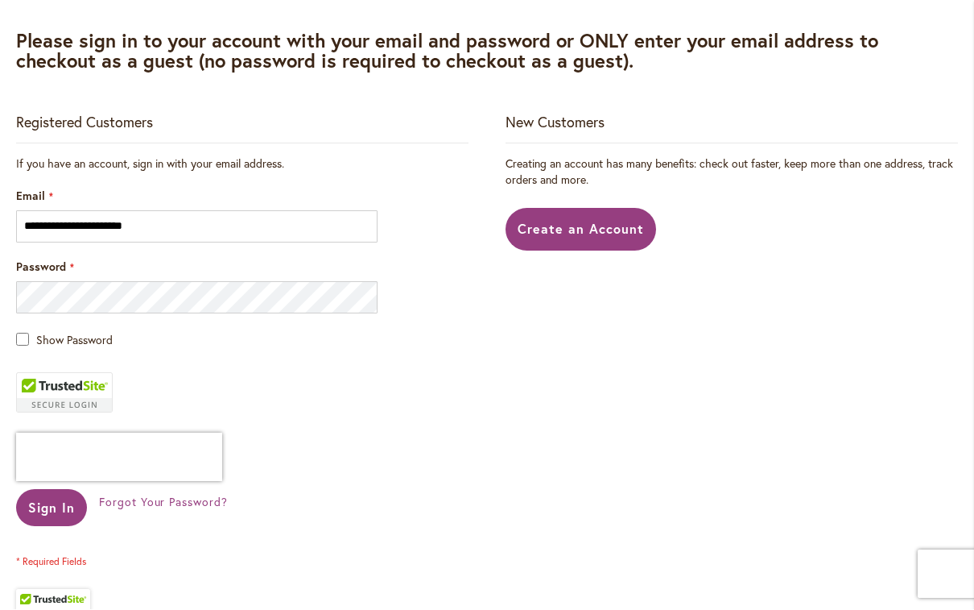
scroll to position [339, 0]
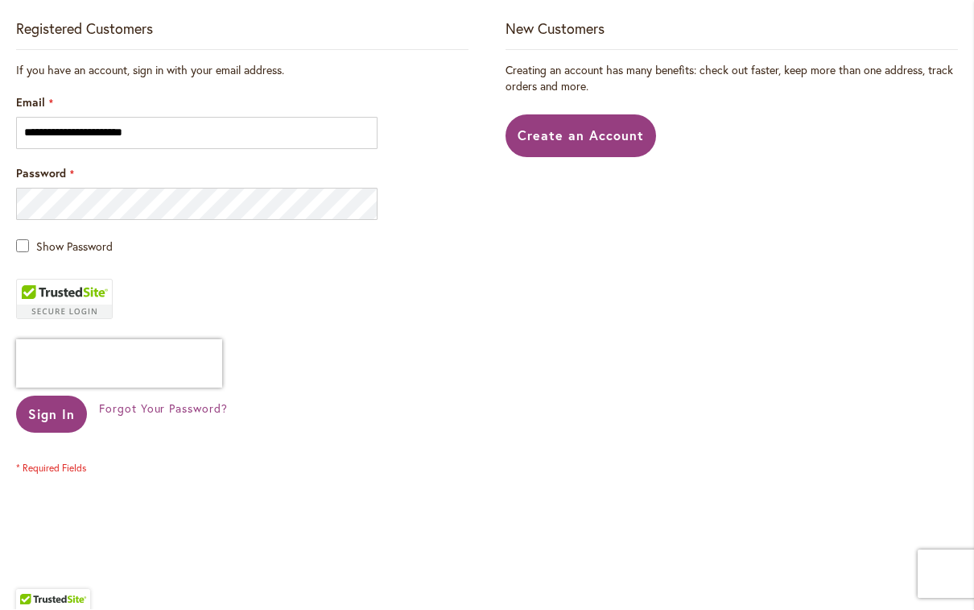
click at [49, 416] on span "Sign In" at bounding box center [51, 414] width 47 height 17
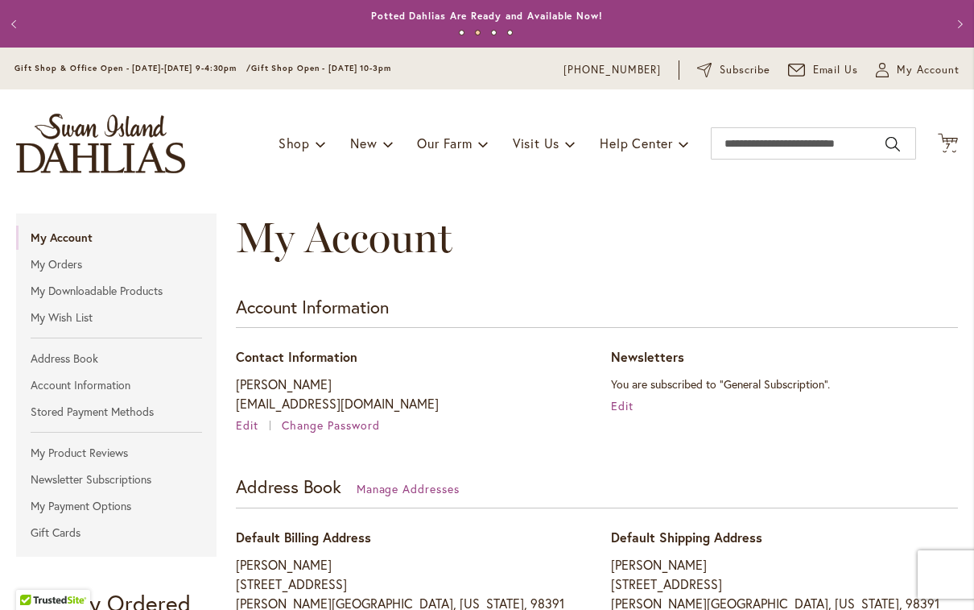
click at [957, 147] on icon "Cart .cls-1 { fill: #231f20; }" at bounding box center [948, 143] width 20 height 20
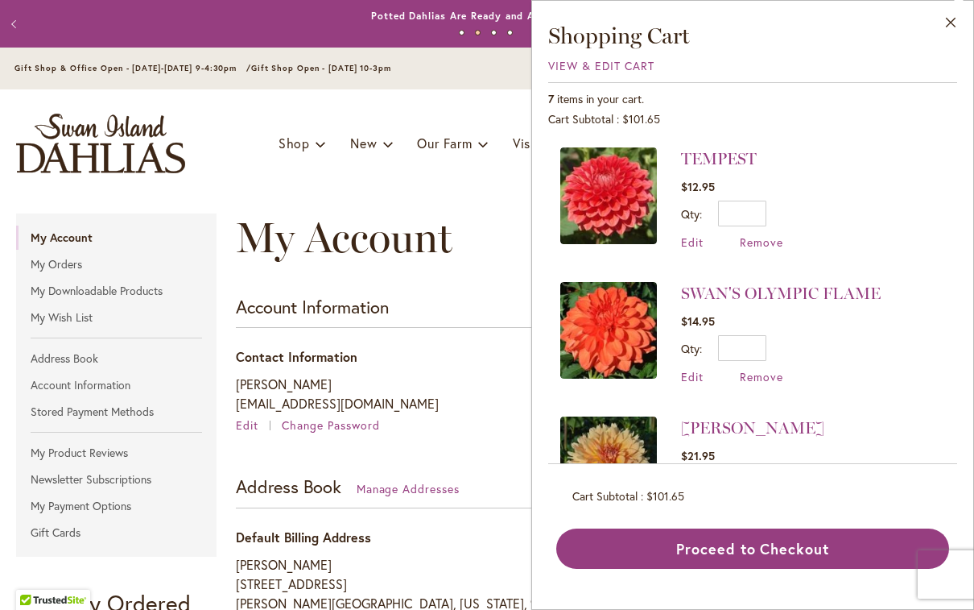
click at [563, 63] on span "View & Edit Cart" at bounding box center [601, 65] width 106 height 15
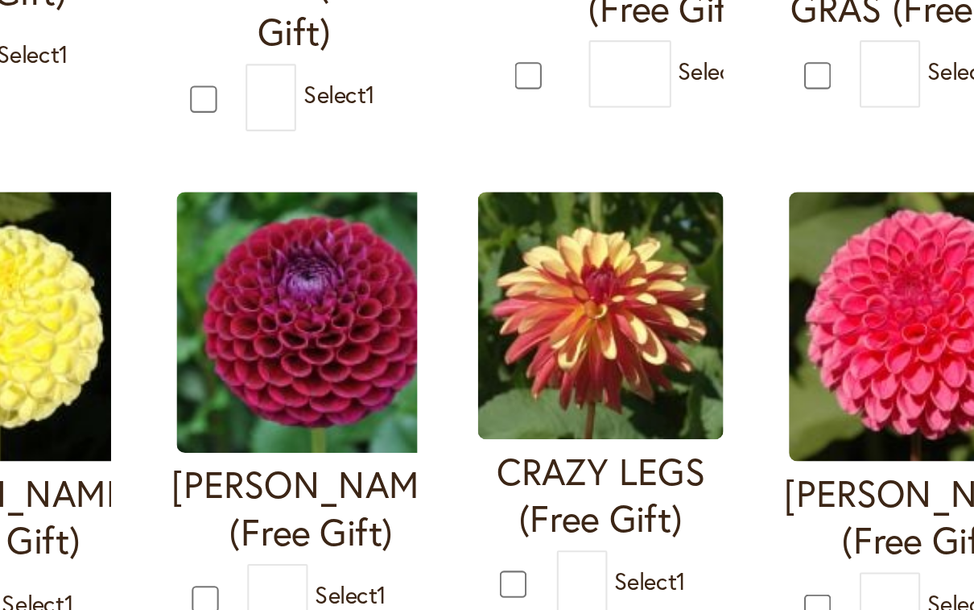
scroll to position [113, 0]
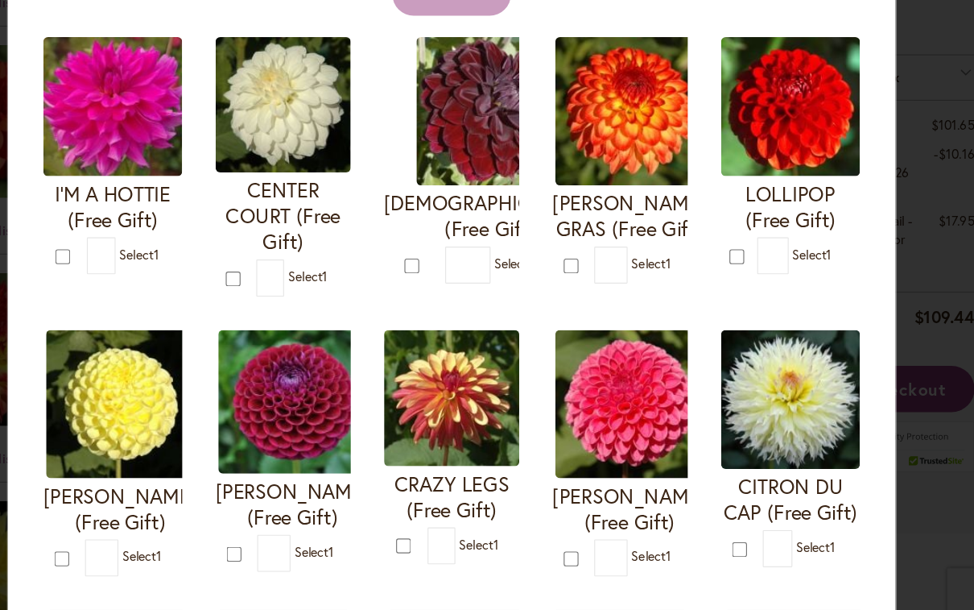
type input "*"
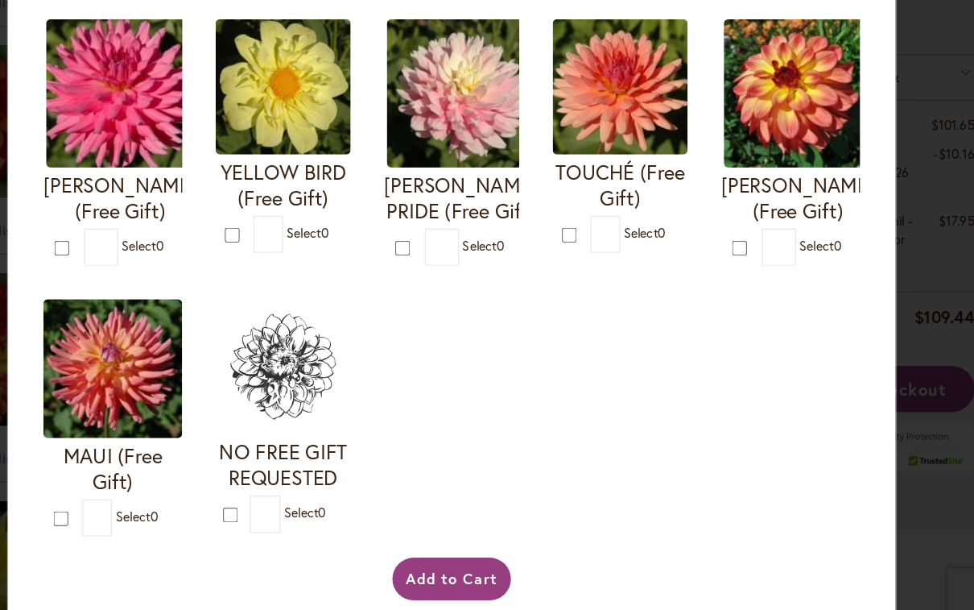
scroll to position [625, 0]
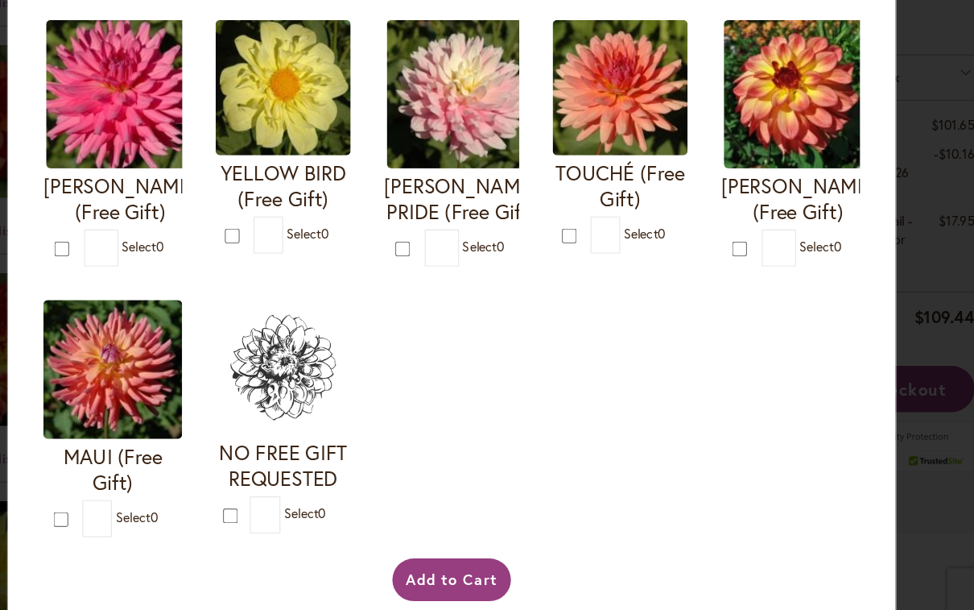
click at [436, 542] on button "Add to Cart" at bounding box center [488, 560] width 104 height 37
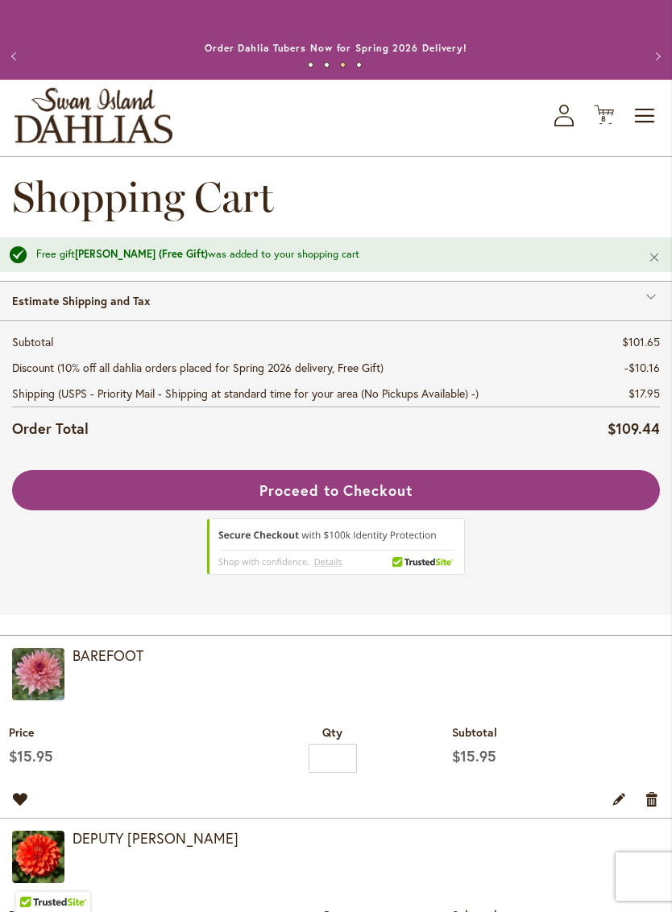
click at [5, 609] on td "DEPUTY [PERSON_NAME]" at bounding box center [336, 855] width 672 height 72
